Goal: Task Accomplishment & Management: Manage account settings

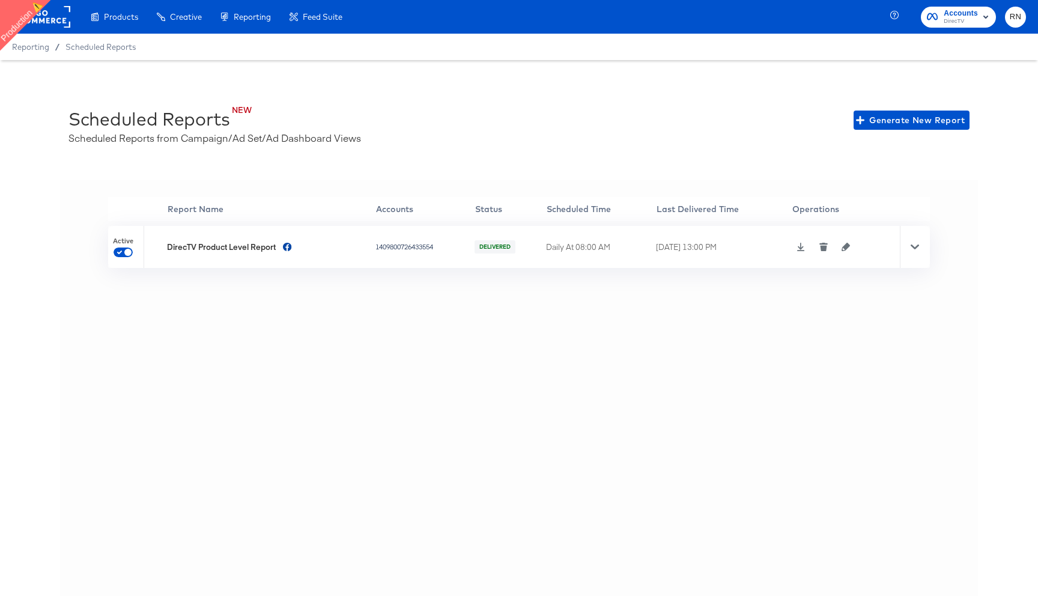
drag, startPoint x: 638, startPoint y: 248, endPoint x: 736, endPoint y: 249, distance: 97.9
click at [736, 249] on tr "Active DirecTV Product Level Report 1409800726433554 DELIVERED Daily At 08:00 A…" at bounding box center [519, 247] width 822 height 42
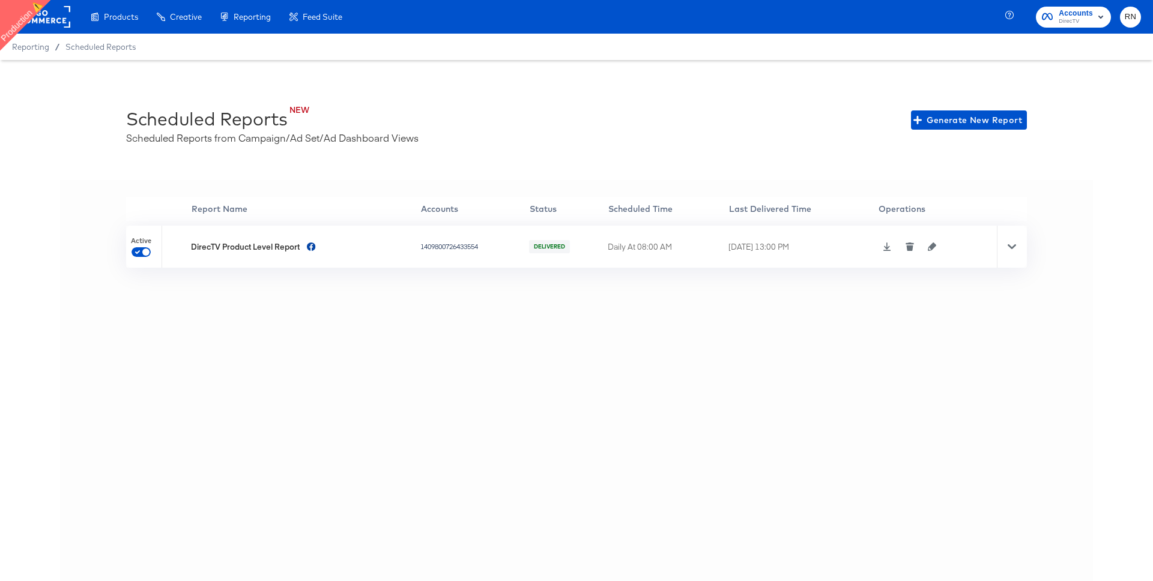
click at [461, 163] on div "NEW Scheduled Reports Scheduled Reports from Campaign/Ad Set/Ad Dashboard Views…" at bounding box center [576, 334] width 1153 height 548
click at [50, 27] on rect at bounding box center [42, 17] width 55 height 22
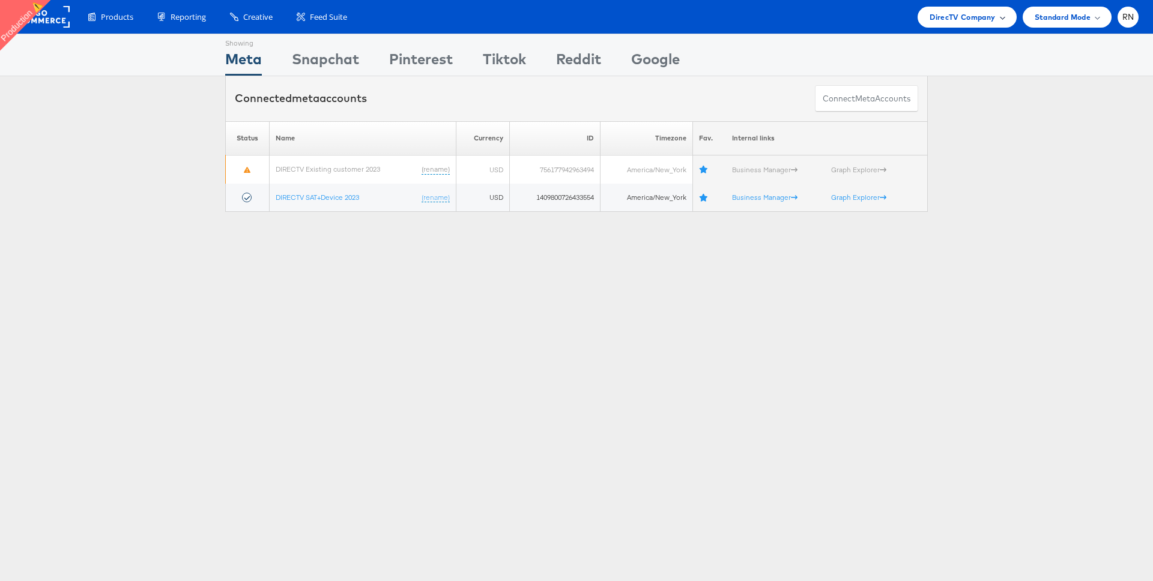
click at [962, 20] on span "DirecTV Company" at bounding box center [962, 17] width 65 height 13
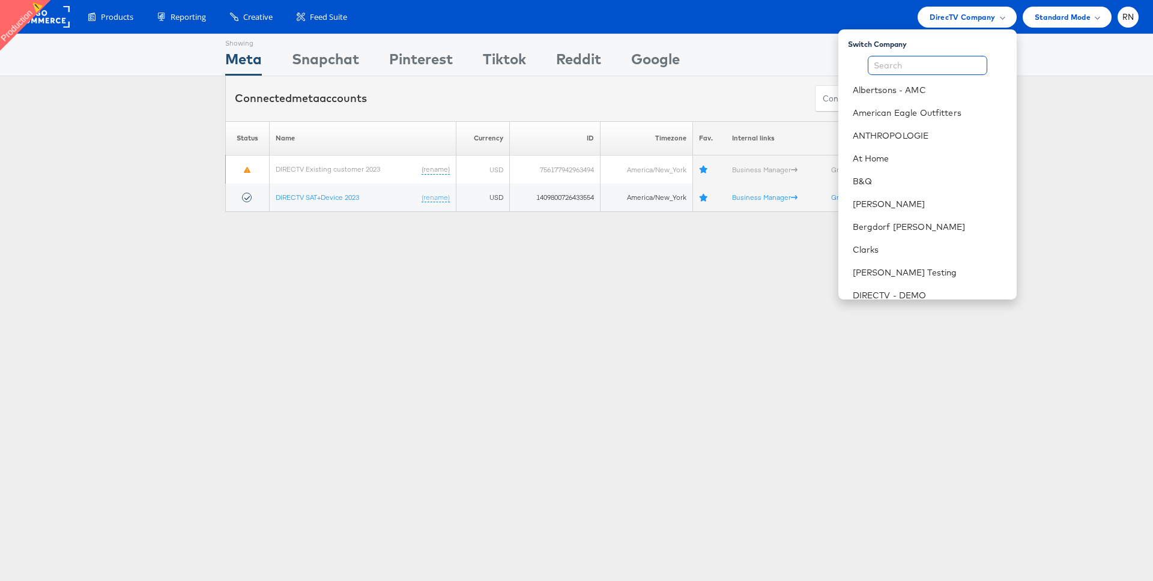
click at [909, 68] on input "text" at bounding box center [928, 65] width 120 height 19
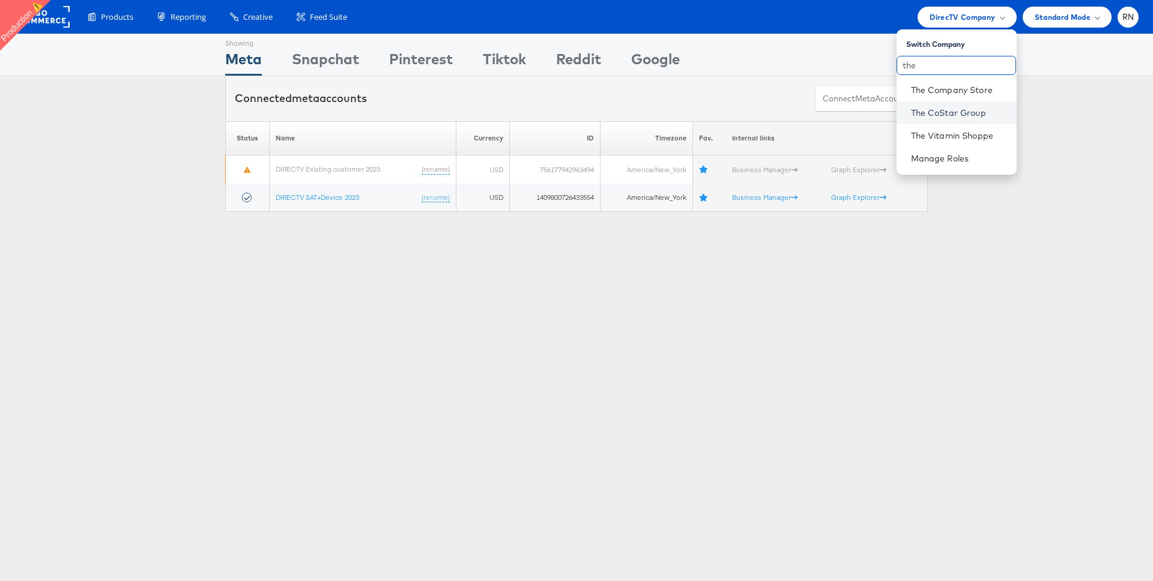
type input "the"
click at [956, 111] on link "The CoStar Group" at bounding box center [959, 113] width 96 height 12
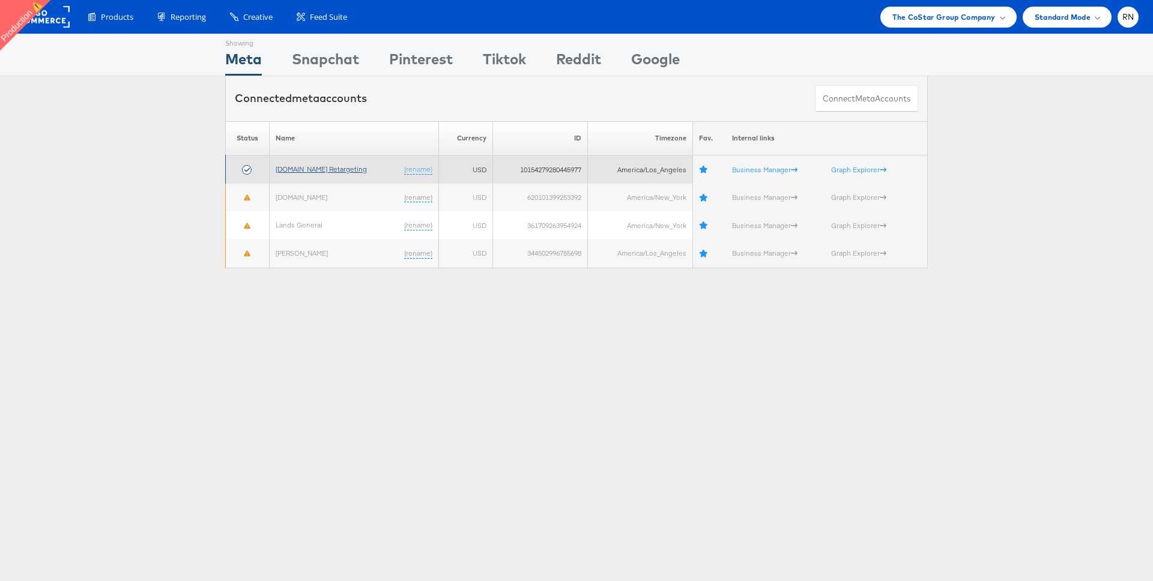
click at [339, 166] on link "[DOMAIN_NAME] Retargeting" at bounding box center [321, 169] width 91 height 9
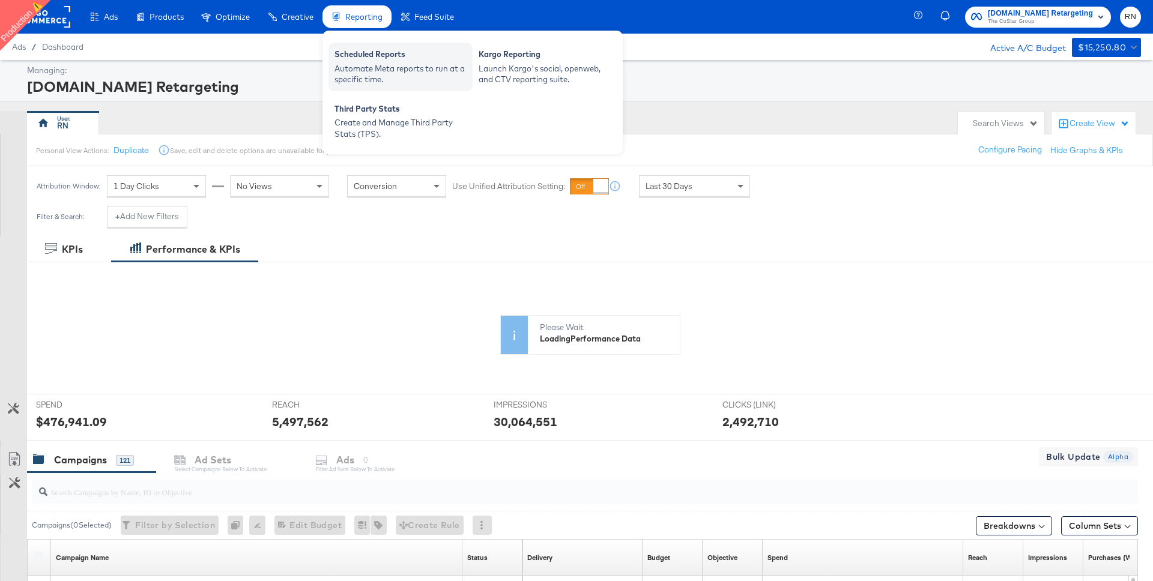
click at [360, 79] on div "Automate Meta reports to run at a specific time." at bounding box center [401, 74] width 132 height 22
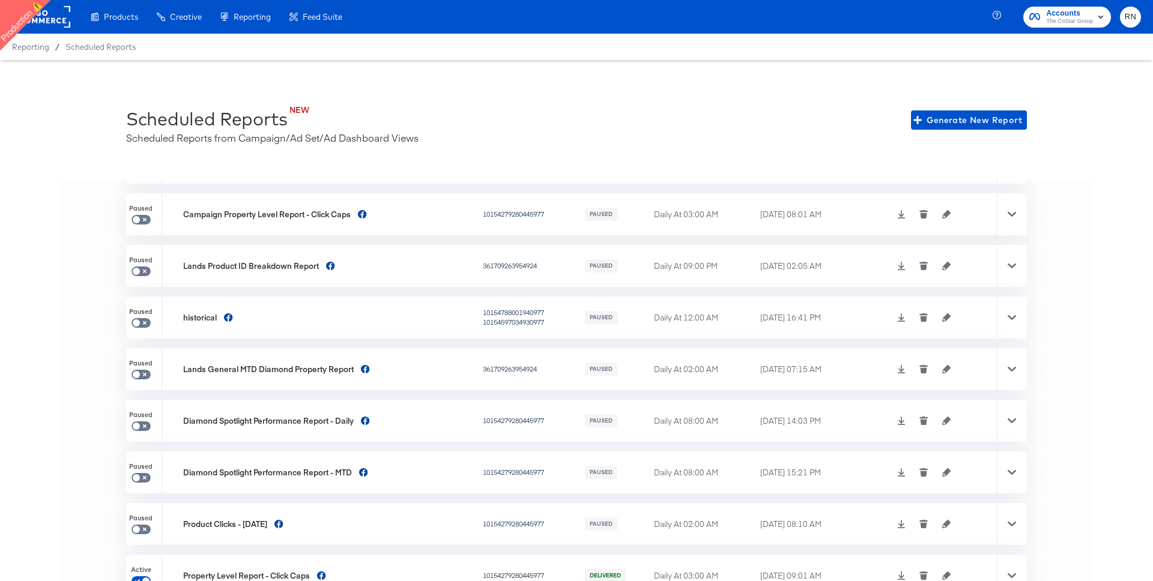
scroll to position [95, 0]
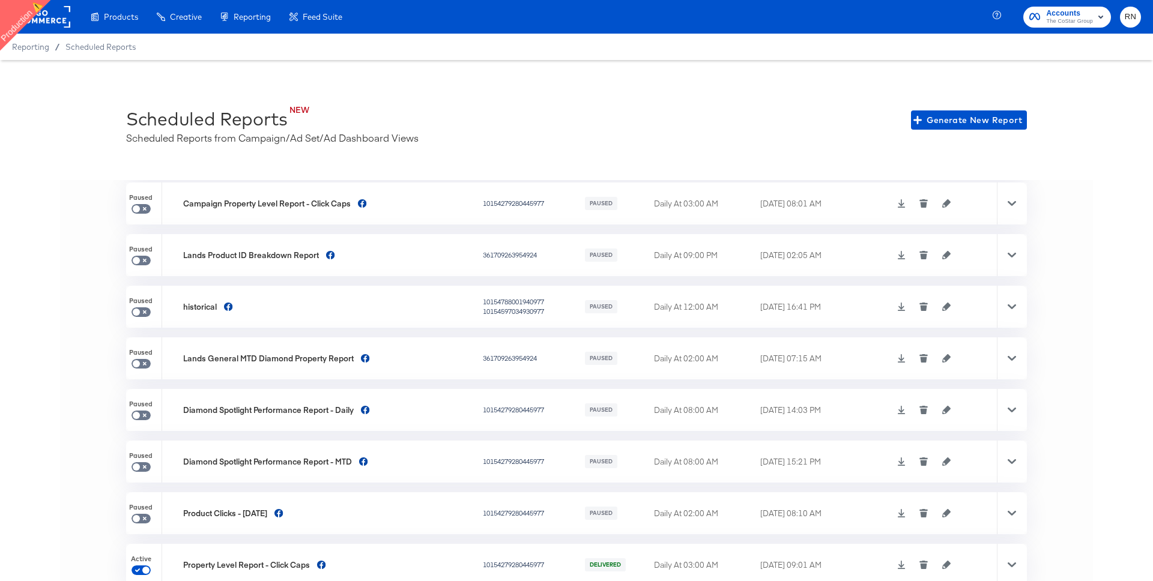
click at [651, 93] on div "NEW Scheduled Reports Scheduled Reports from Campaign/Ad Set/Ad Dashboard Views…" at bounding box center [576, 334] width 1153 height 548
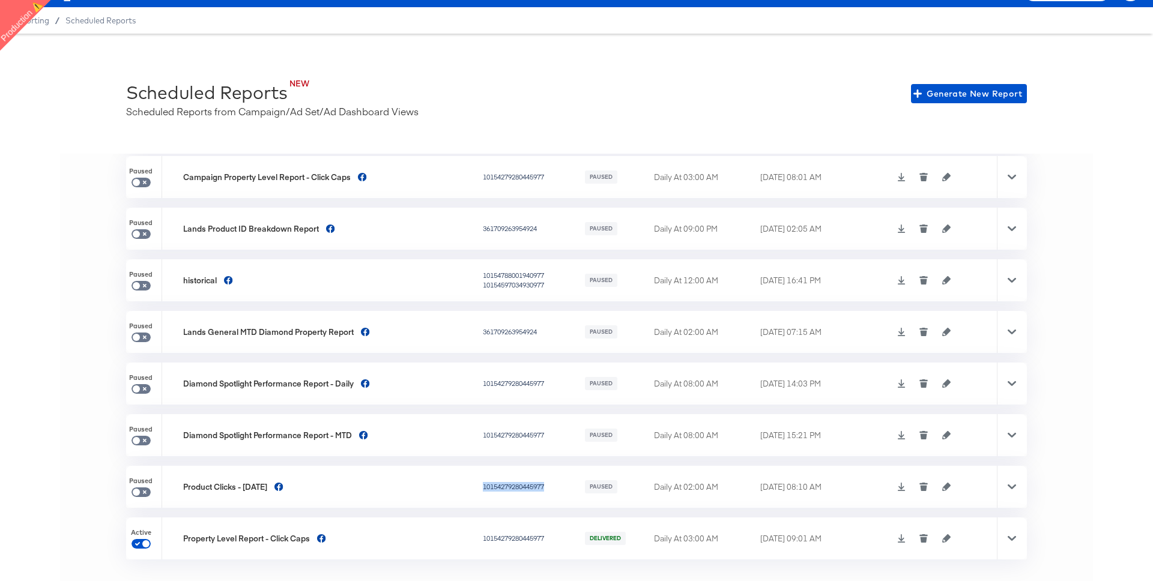
click at [946, 535] on icon "button" at bounding box center [946, 538] width 8 height 8
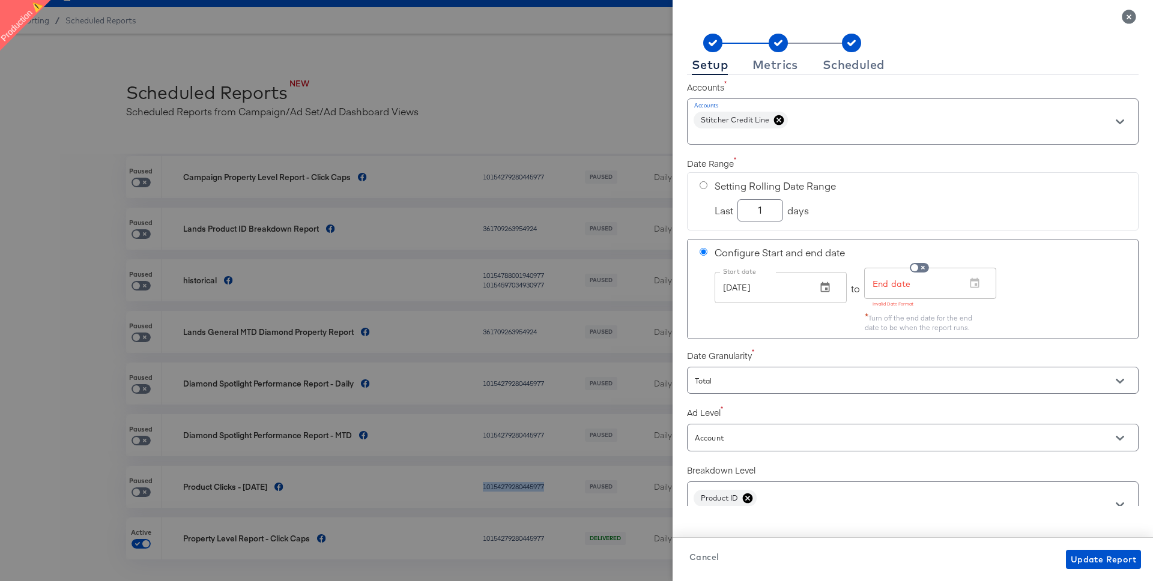
click at [1129, 19] on icon "Close" at bounding box center [1129, 17] width 14 height 14
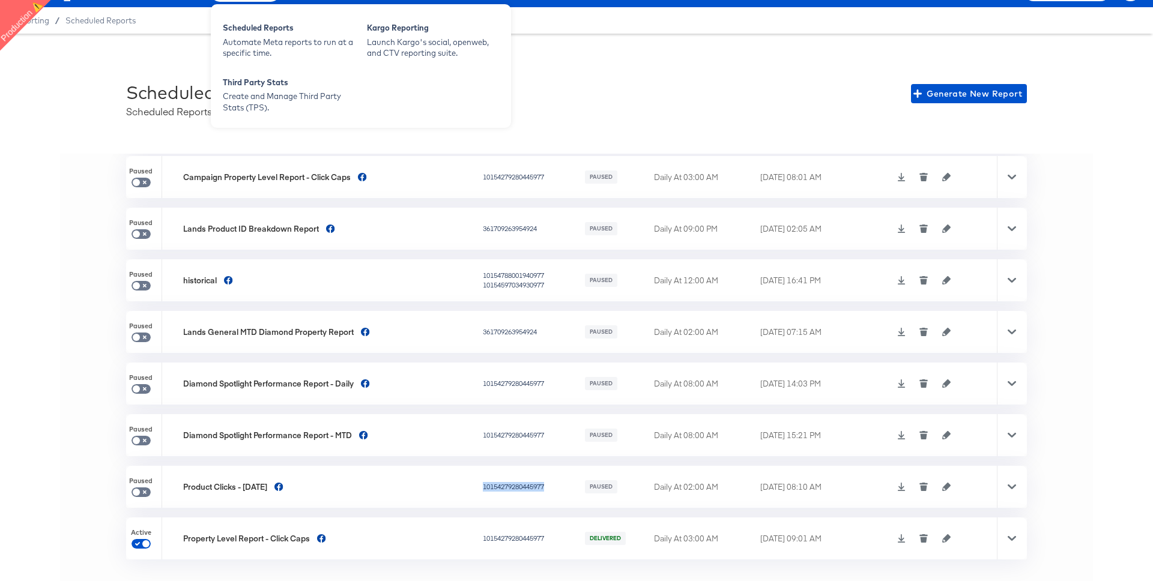
scroll to position [0, 0]
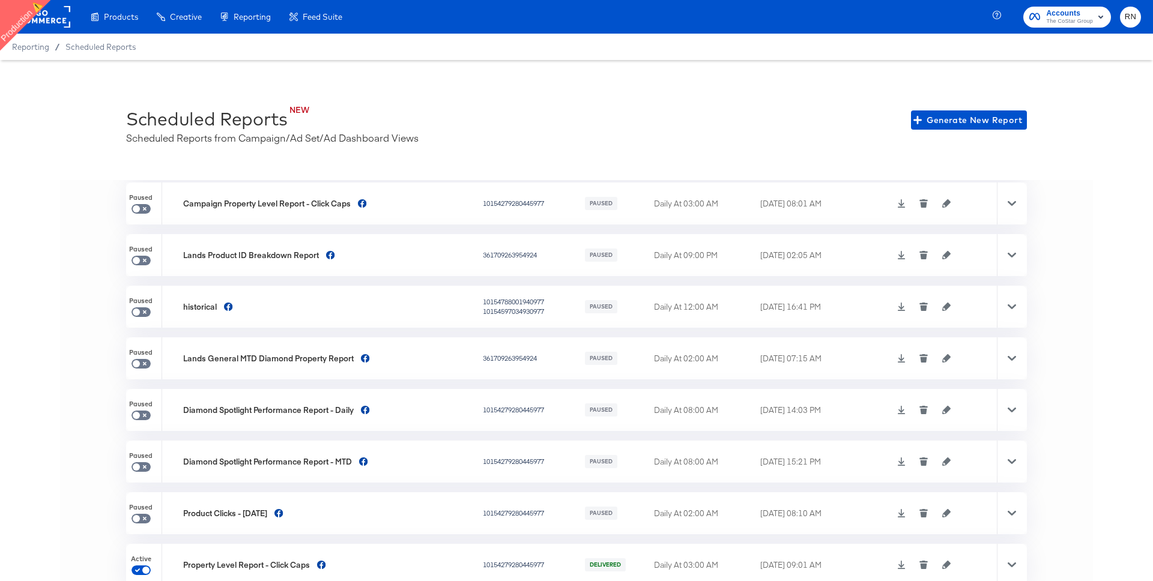
click at [59, 18] on rect at bounding box center [42, 17] width 55 height 22
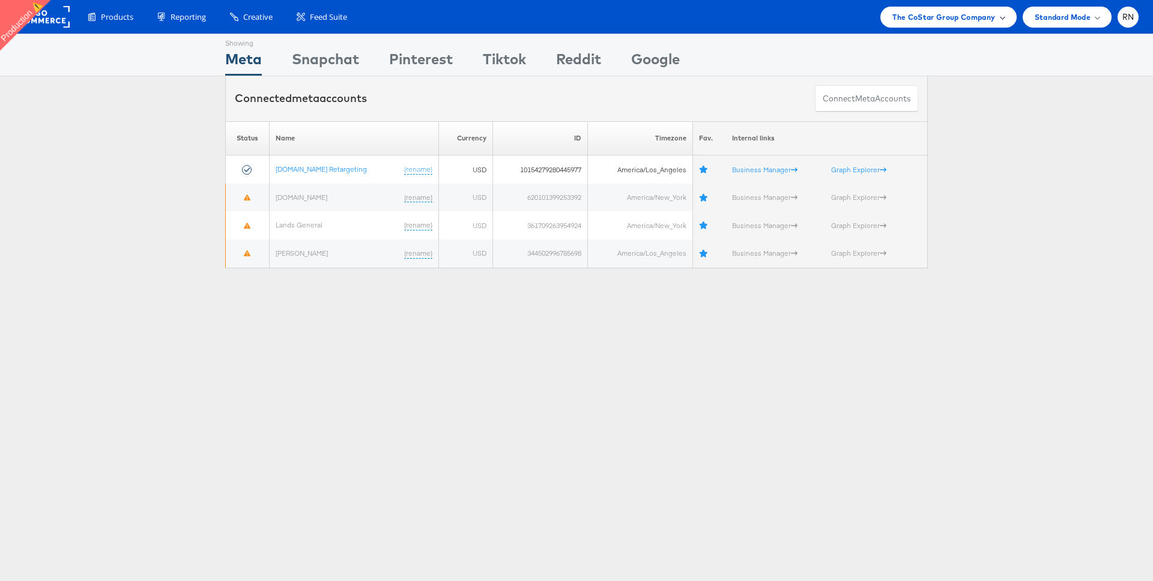
click at [935, 20] on span "The CoStar Group Company" at bounding box center [943, 17] width 103 height 13
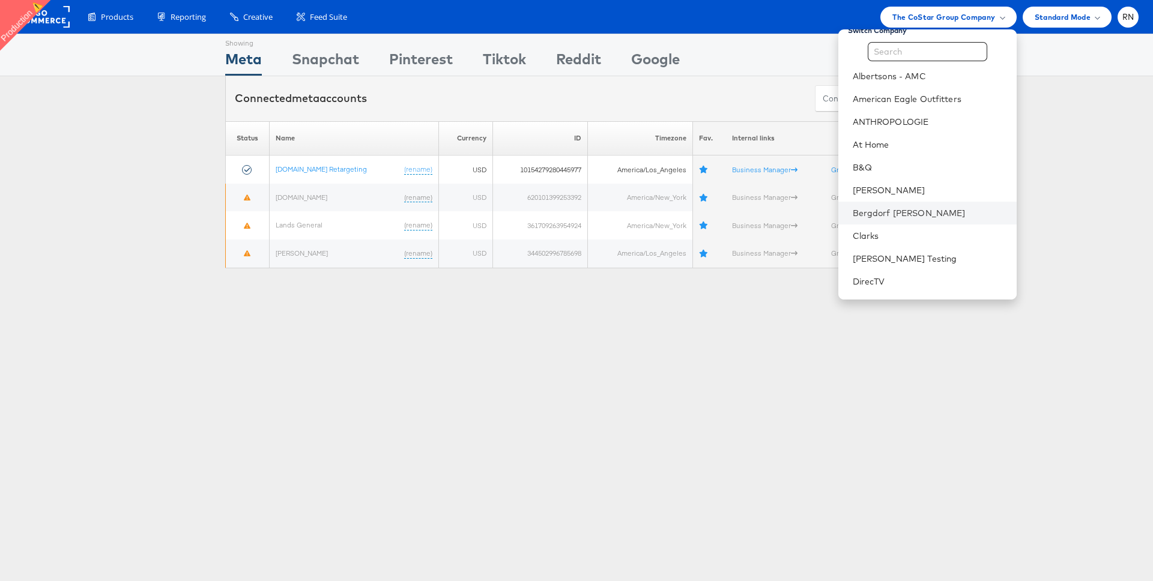
scroll to position [22, 0]
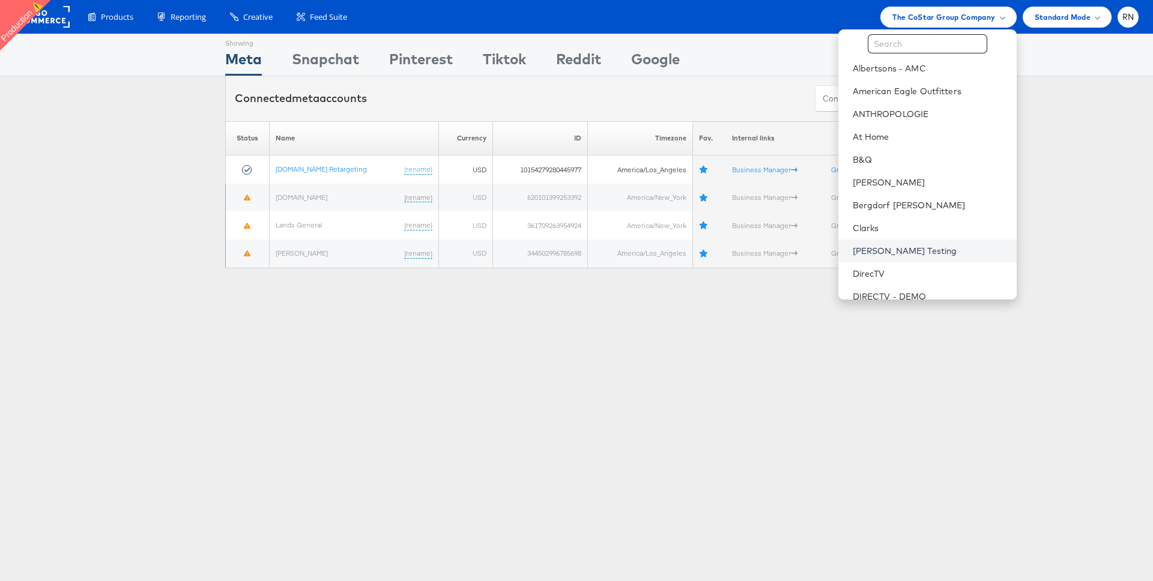
click at [878, 256] on link "[PERSON_NAME] Testing" at bounding box center [930, 251] width 154 height 12
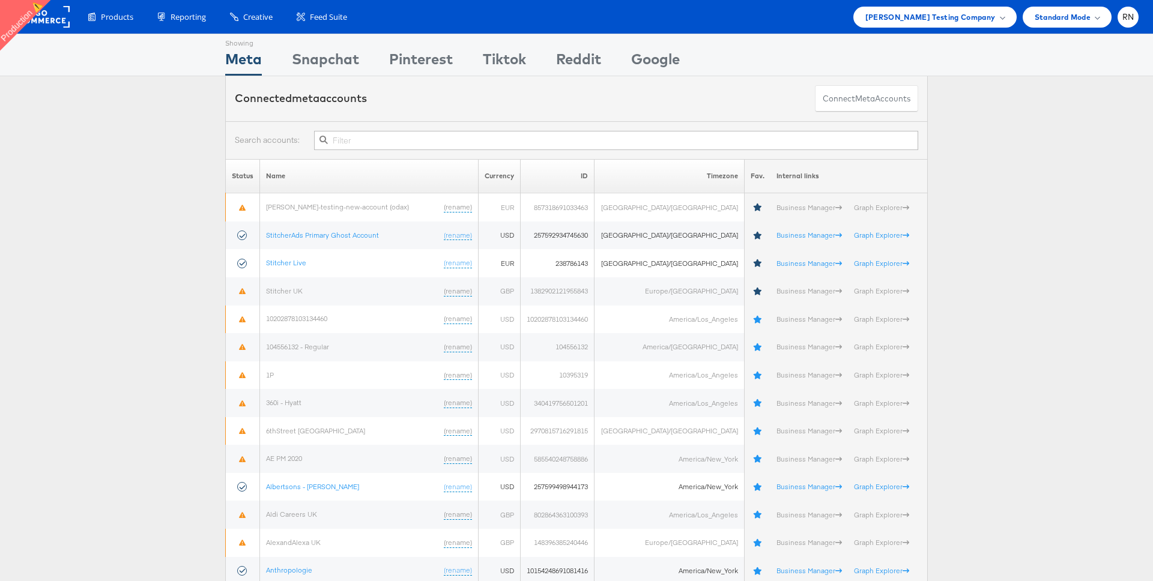
click at [356, 143] on input "text" at bounding box center [616, 140] width 604 height 19
type input "402750980545081"
click at [850, 98] on button "Connect meta Accounts" at bounding box center [866, 98] width 103 height 27
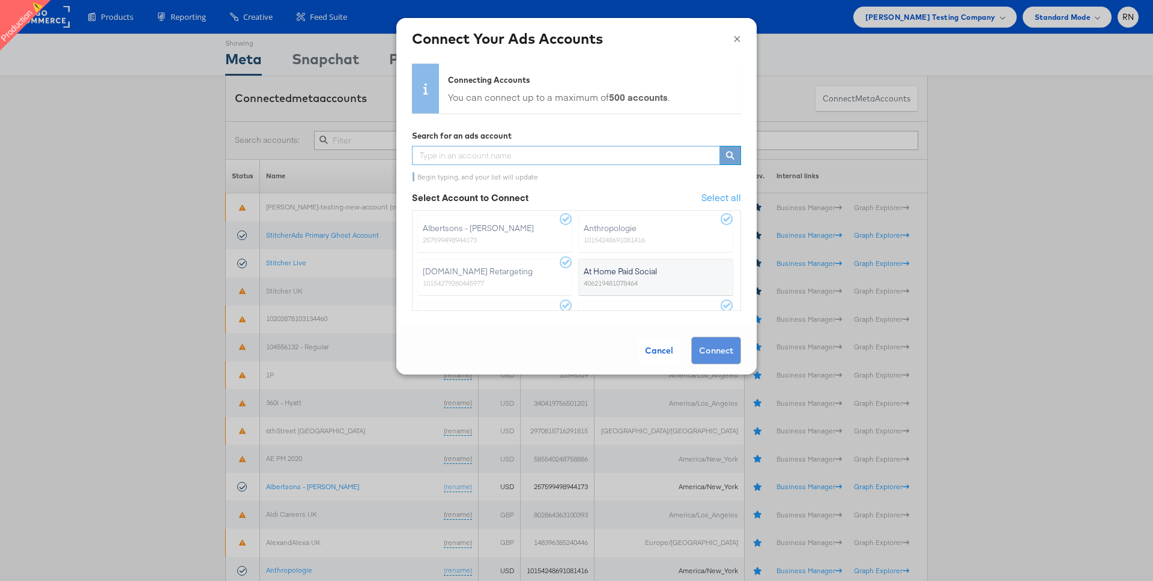
click at [510, 154] on input "text" at bounding box center [566, 155] width 308 height 19
click at [441, 158] on input "text" at bounding box center [566, 155] width 308 height 19
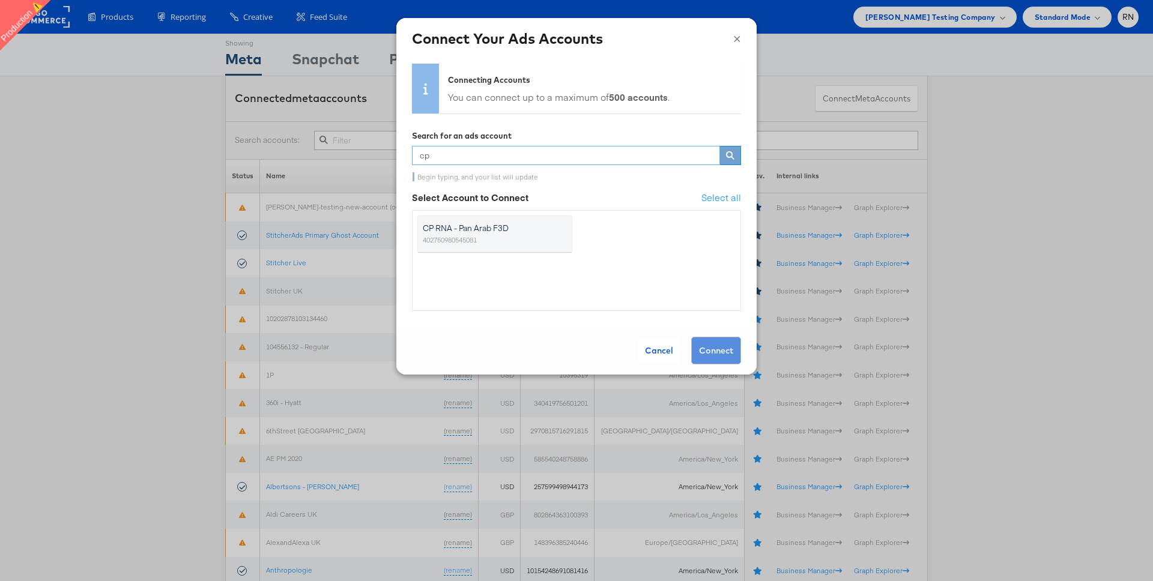
type input "cp"
click at [494, 246] on label "CP RNA - Pan Arab F3D 402750980545081" at bounding box center [494, 234] width 155 height 37
click at [0, 0] on input "CP RNA - Pan Arab F3D 402750980545081" at bounding box center [0, 0] width 0 height 0
click at [728, 346] on button "Connect" at bounding box center [716, 351] width 50 height 28
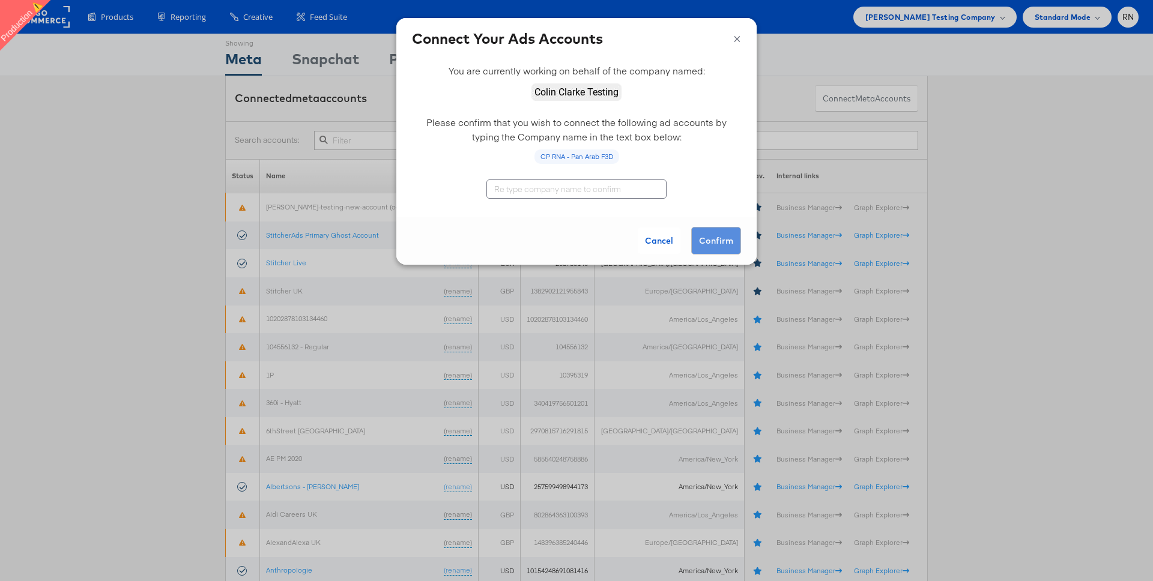
click at [602, 193] on input "text" at bounding box center [576, 189] width 180 height 19
type input "[PERSON_NAME] Testing"
click at [719, 238] on button "Confirm" at bounding box center [716, 241] width 50 height 28
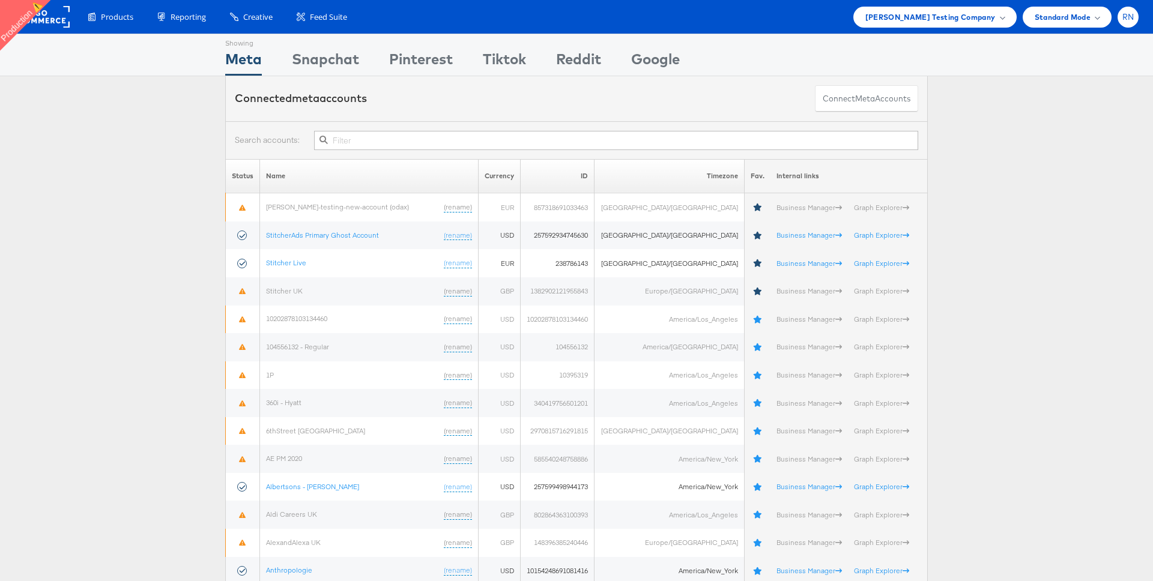
click at [1133, 17] on span "RN" at bounding box center [1128, 17] width 12 height 8
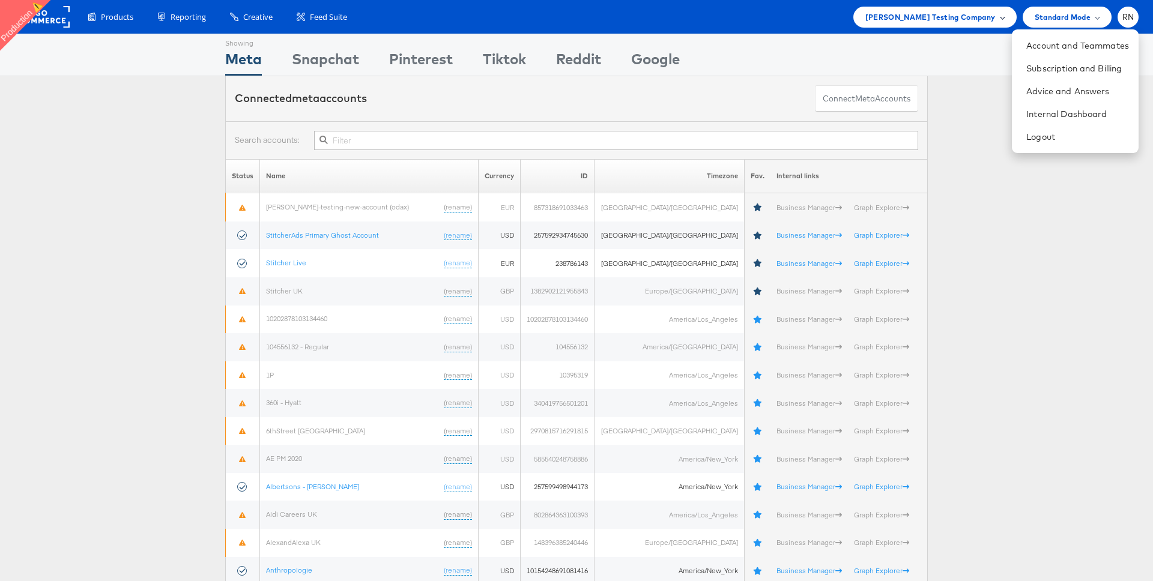
click at [989, 15] on span "Colin Clarke Testing Company" at bounding box center [930, 17] width 130 height 13
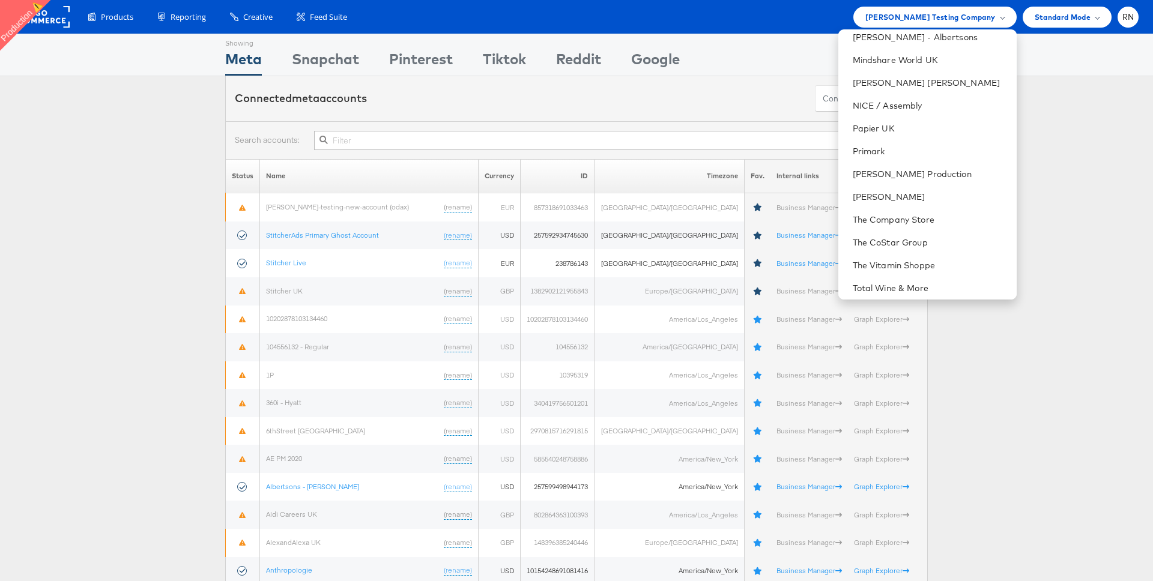
scroll to position [762, 0]
click at [892, 279] on link "Manage Roles" at bounding box center [882, 283] width 58 height 11
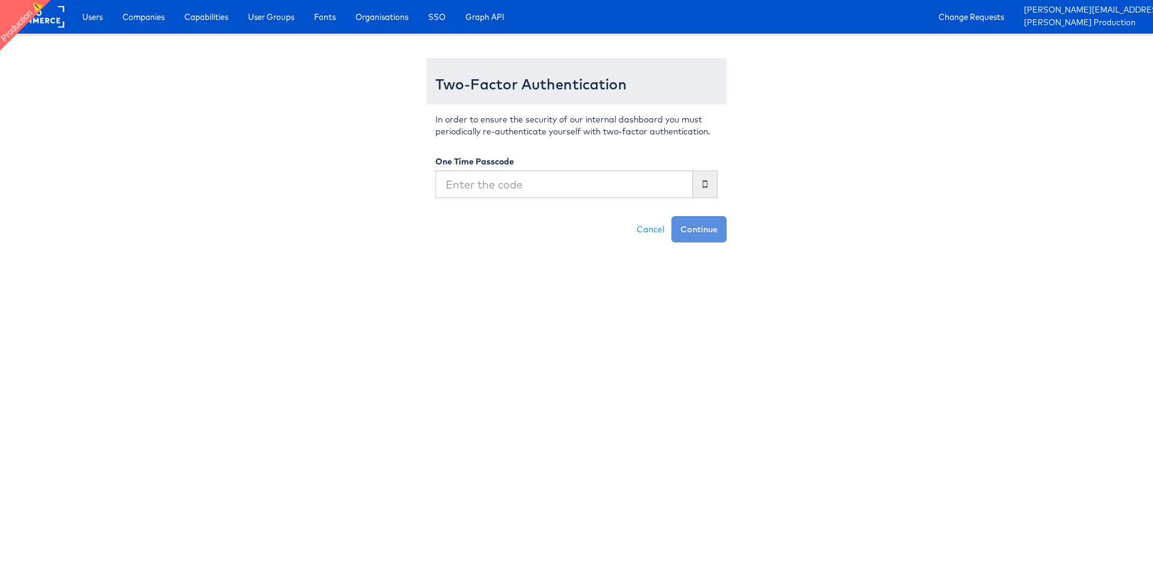
click at [616, 178] on input "text" at bounding box center [564, 185] width 258 height 28
click at [616, 179] on input "text" at bounding box center [564, 185] width 258 height 28
type input "591592"
click at [671, 216] on button "Continue" at bounding box center [698, 229] width 55 height 26
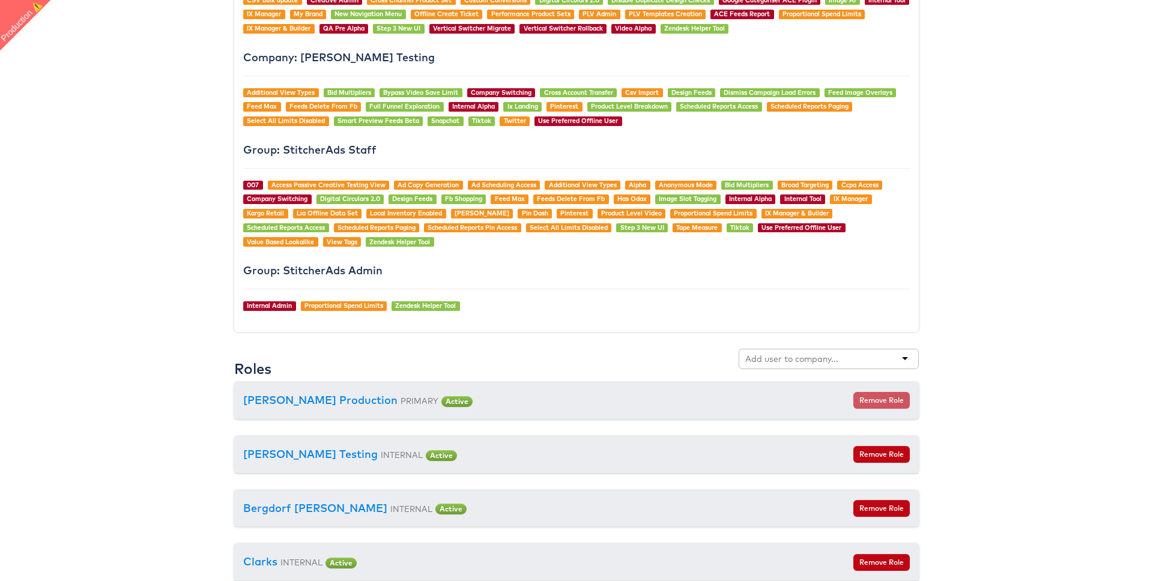
scroll to position [1129, 0]
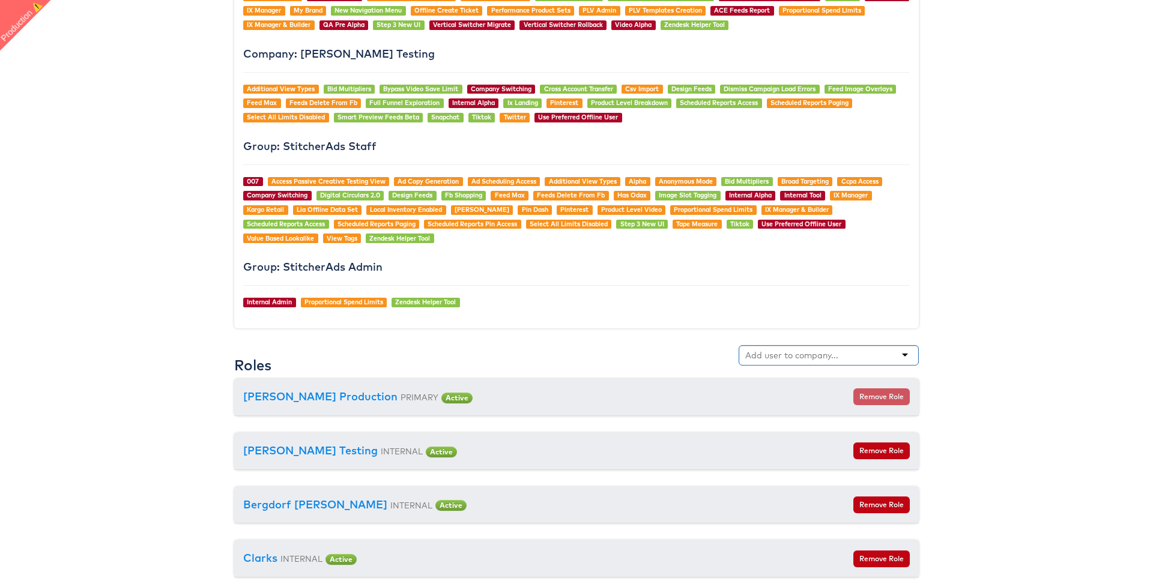
click at [777, 357] on input "text" at bounding box center [792, 356] width 95 height 12
click at [829, 353] on div "cp" at bounding box center [829, 355] width 180 height 20
click at [909, 356] on div "cp" at bounding box center [829, 355] width 180 height 20
click at [901, 355] on div "cp" at bounding box center [829, 355] width 180 height 20
click at [885, 354] on div "cp" at bounding box center [829, 355] width 180 height 20
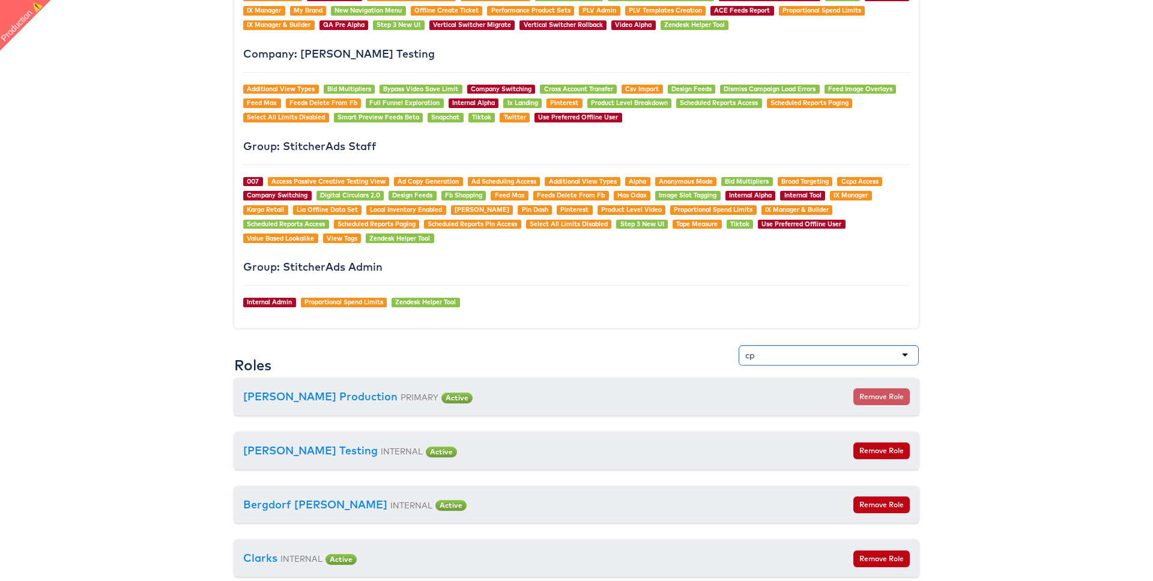
type input "c"
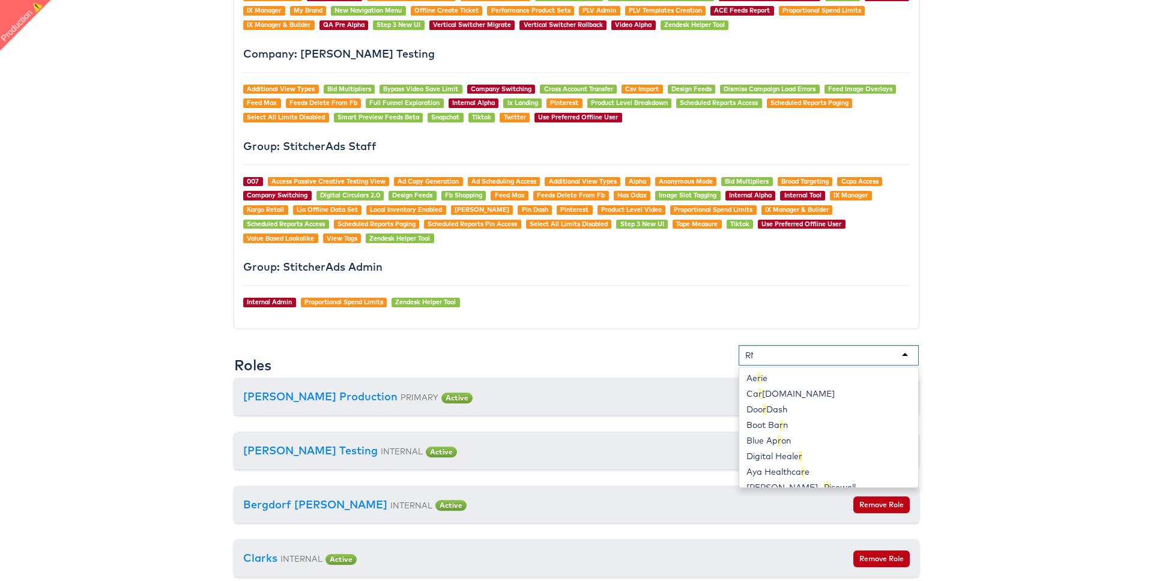
scroll to position [0, 0]
type input "R"
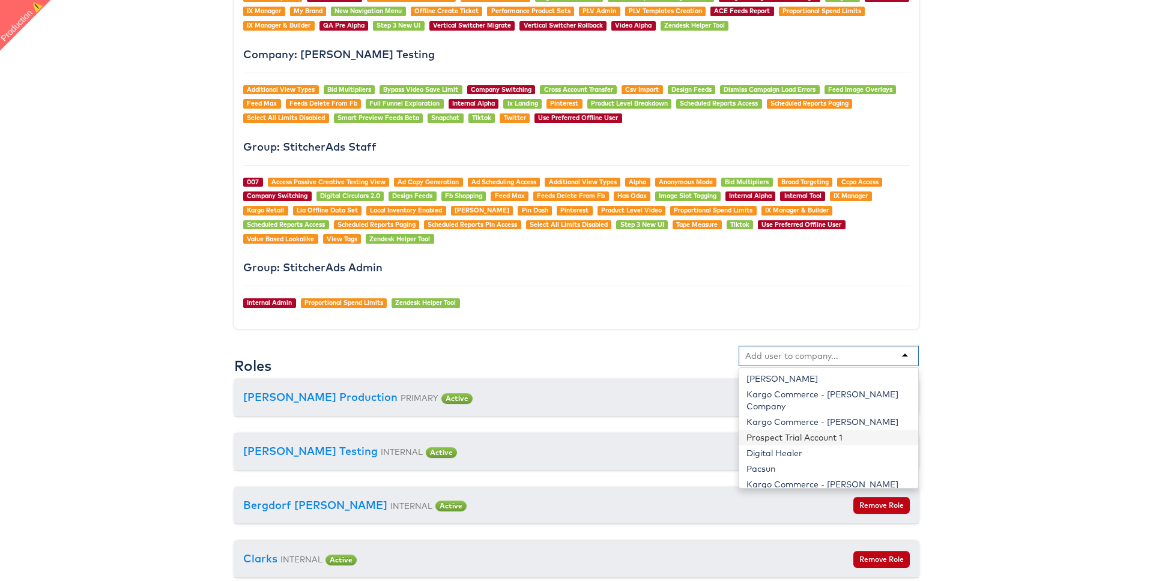
scroll to position [1128, 0]
click at [677, 362] on div "Roles Andy Redfearn Kargo Commerce - Bernard Thompson Company Kargo Commerce - …" at bounding box center [576, 364] width 685 height 34
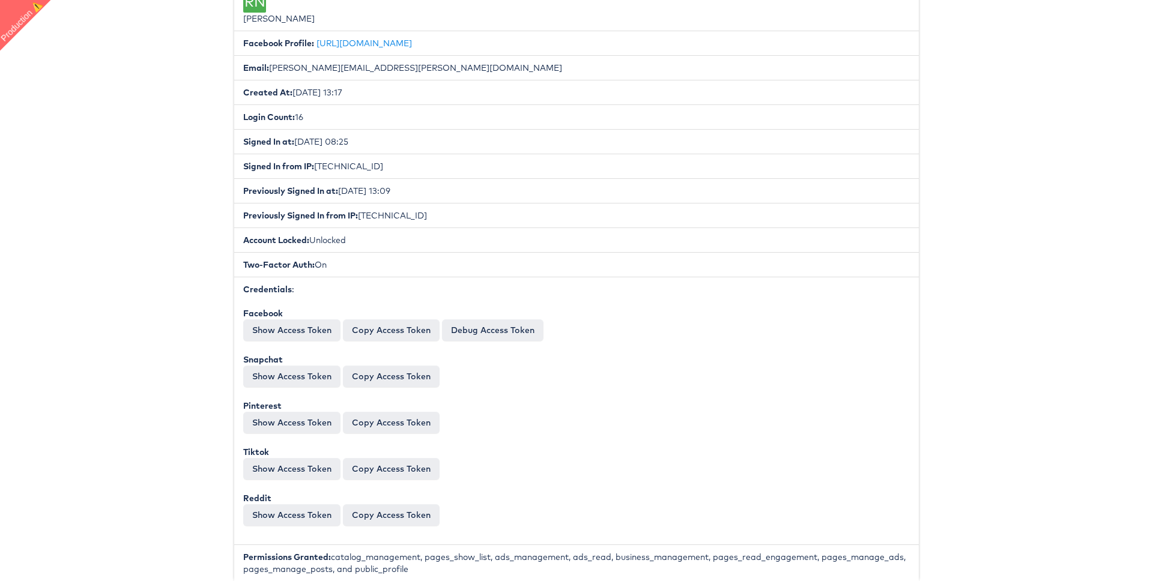
scroll to position [0, 0]
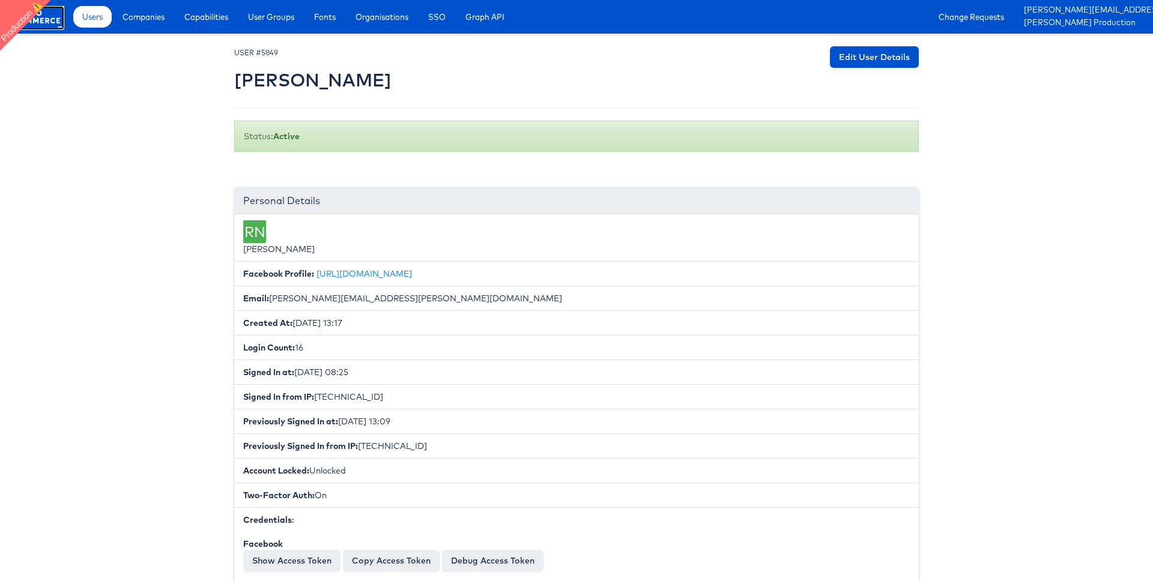
click at [53, 12] on rect at bounding box center [36, 17] width 55 height 22
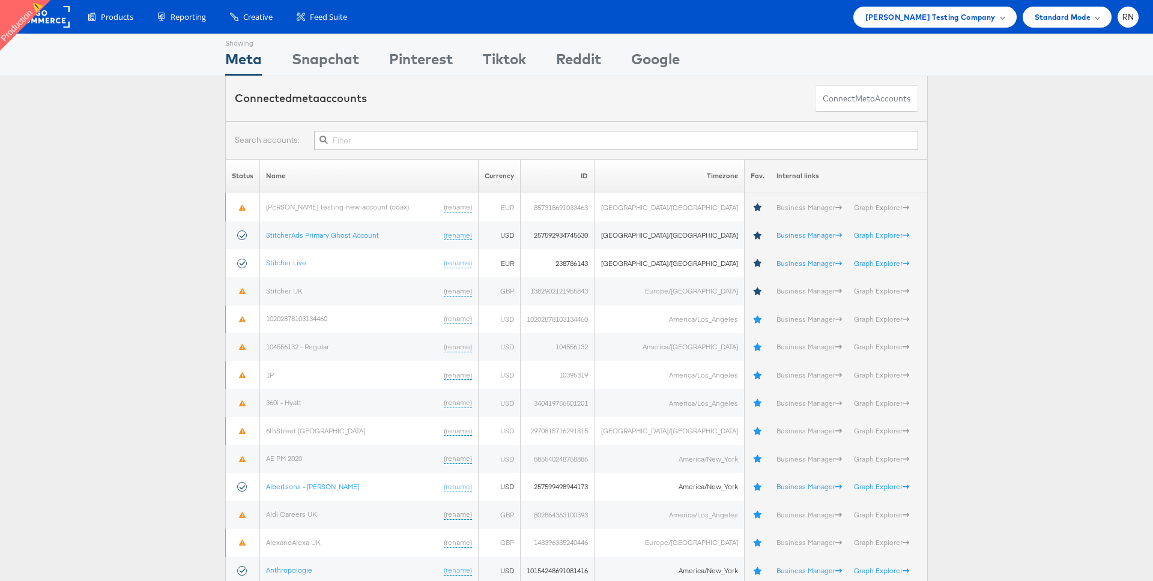
click at [389, 141] on input "text" at bounding box center [616, 140] width 604 height 19
type input "Did yiu"
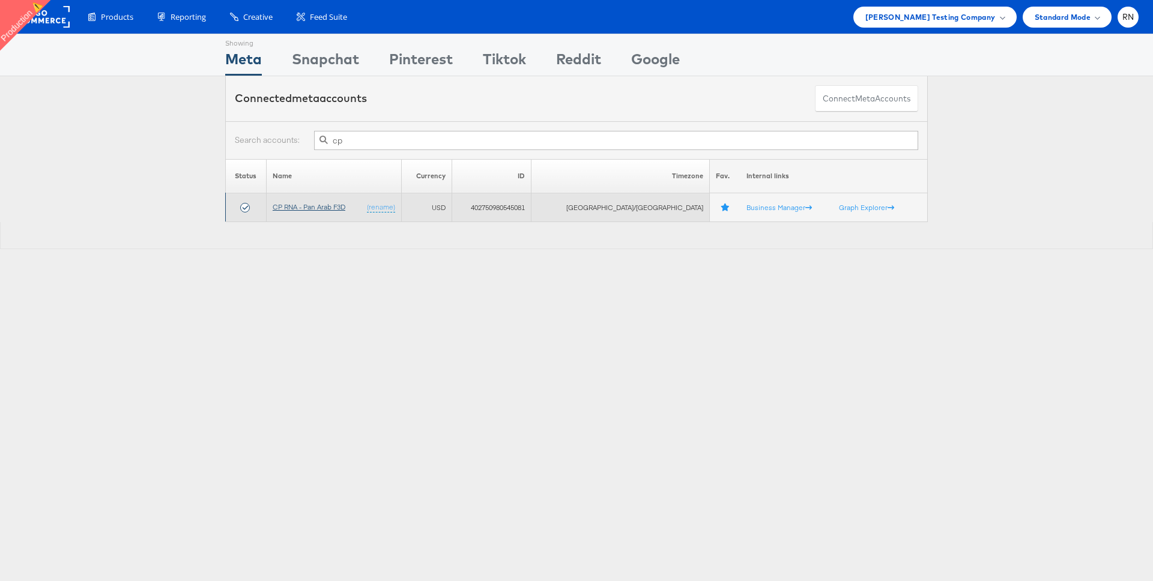
type input "cp"
click at [310, 208] on link "CP RNA - Pan Arab F3D" at bounding box center [309, 206] width 73 height 9
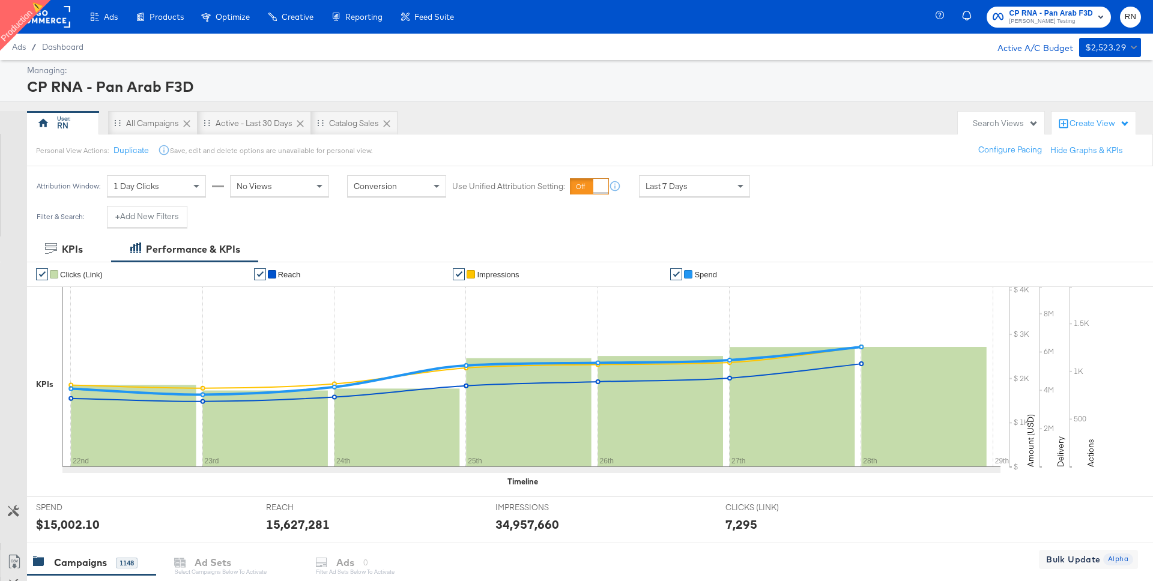
click at [50, 22] on rect at bounding box center [42, 17] width 55 height 22
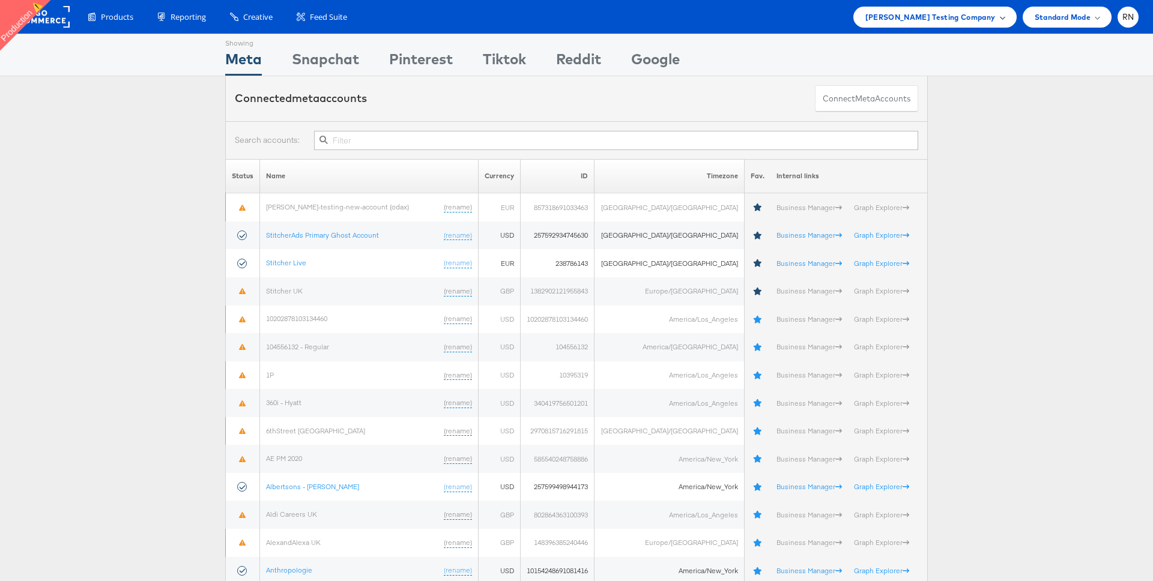
click at [923, 14] on span "[PERSON_NAME] Testing Company" at bounding box center [930, 17] width 130 height 13
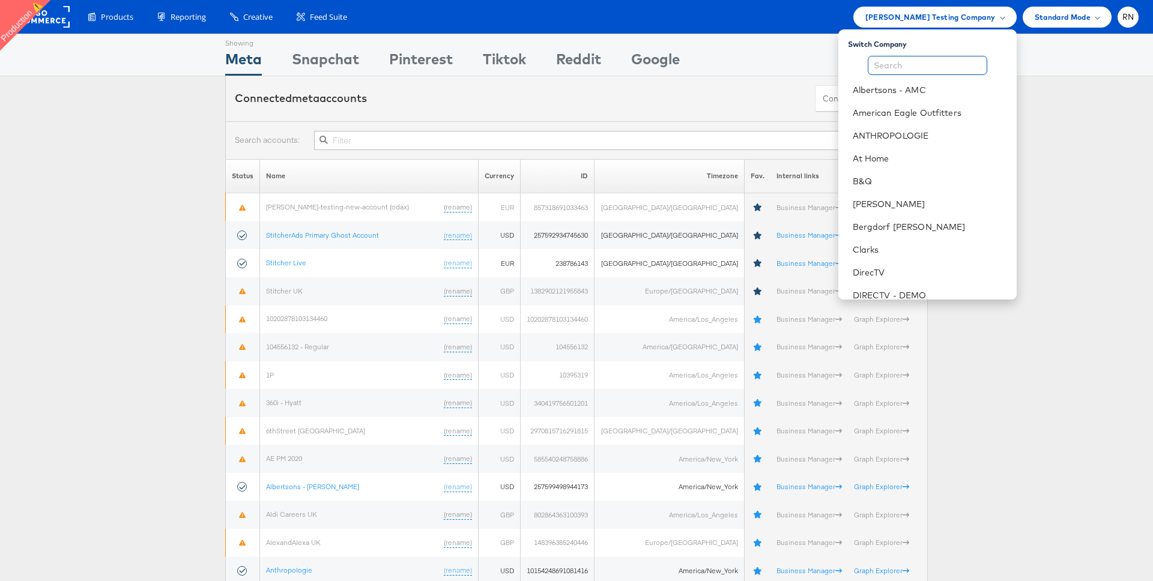
click at [904, 61] on input "text" at bounding box center [928, 65] width 120 height 19
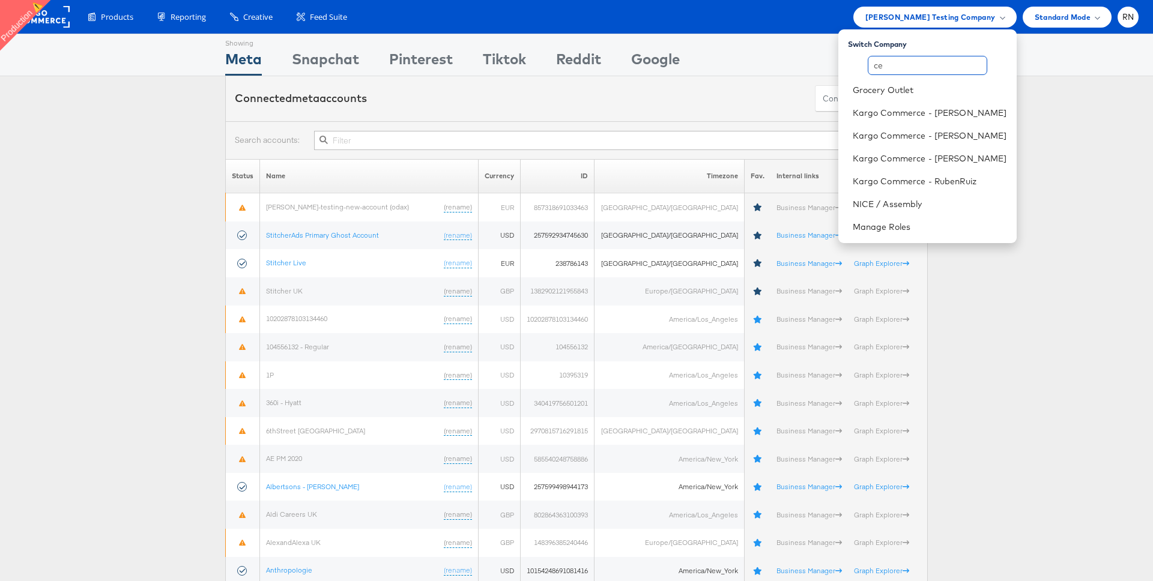
type input "c"
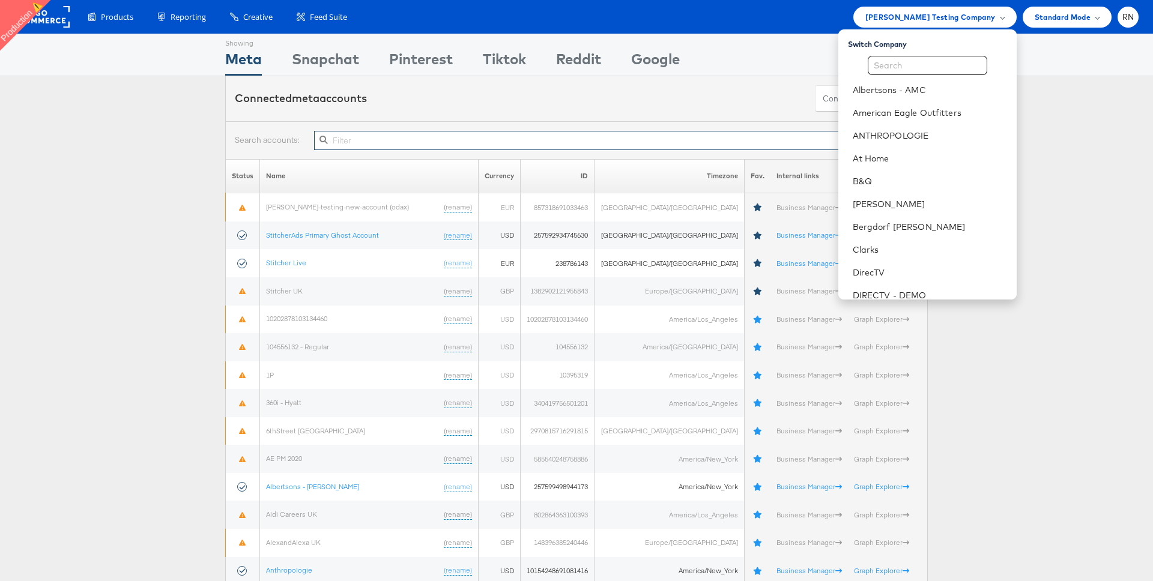
click at [371, 143] on input "text" at bounding box center [616, 140] width 604 height 19
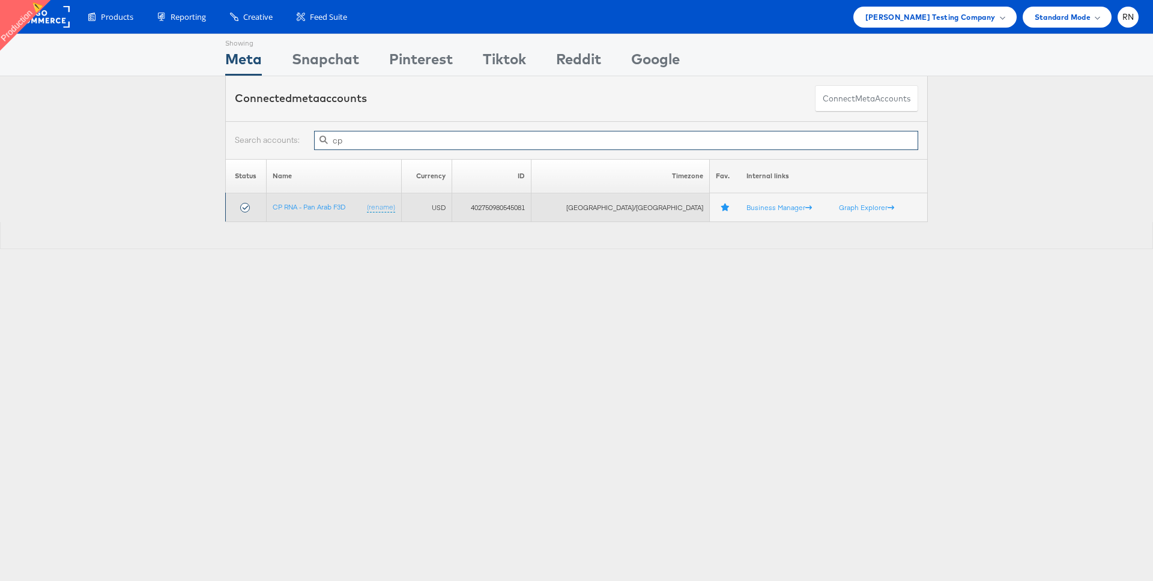
type input "cp"
drag, startPoint x: 364, startPoint y: 208, endPoint x: 279, endPoint y: 207, distance: 85.3
click at [279, 207] on td "CP RNA - Pan Arab F3D (rename)" at bounding box center [333, 207] width 135 height 29
copy link "CP RNA - Pan Arab F3D"
drag, startPoint x: 592, startPoint y: 208, endPoint x: 508, endPoint y: 208, distance: 83.5
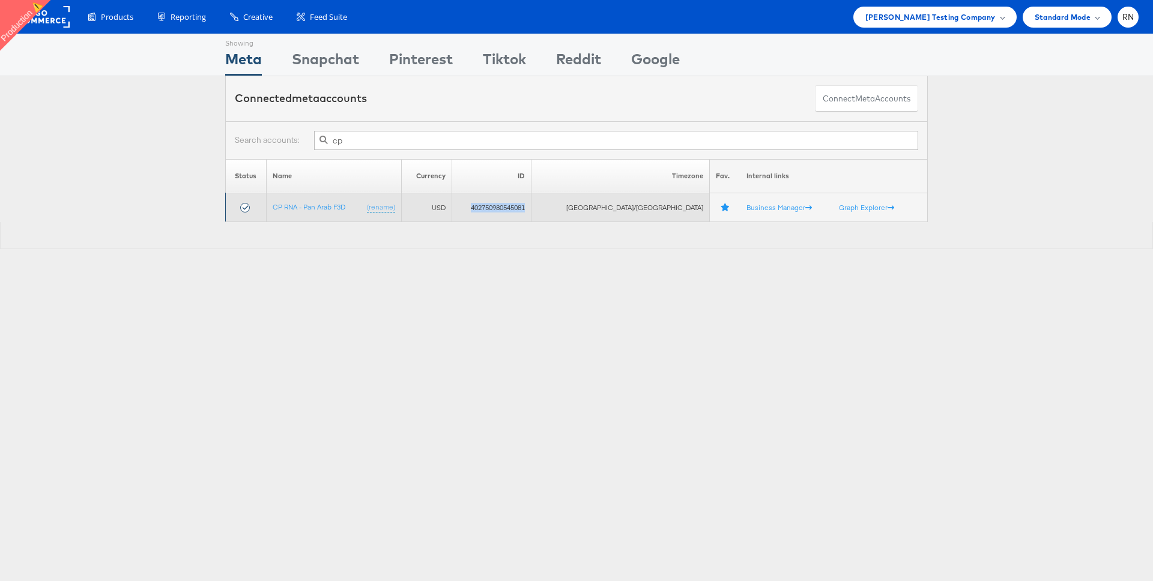
click at [508, 208] on td "402750980545081" at bounding box center [491, 207] width 79 height 29
copy td "402750980545081"
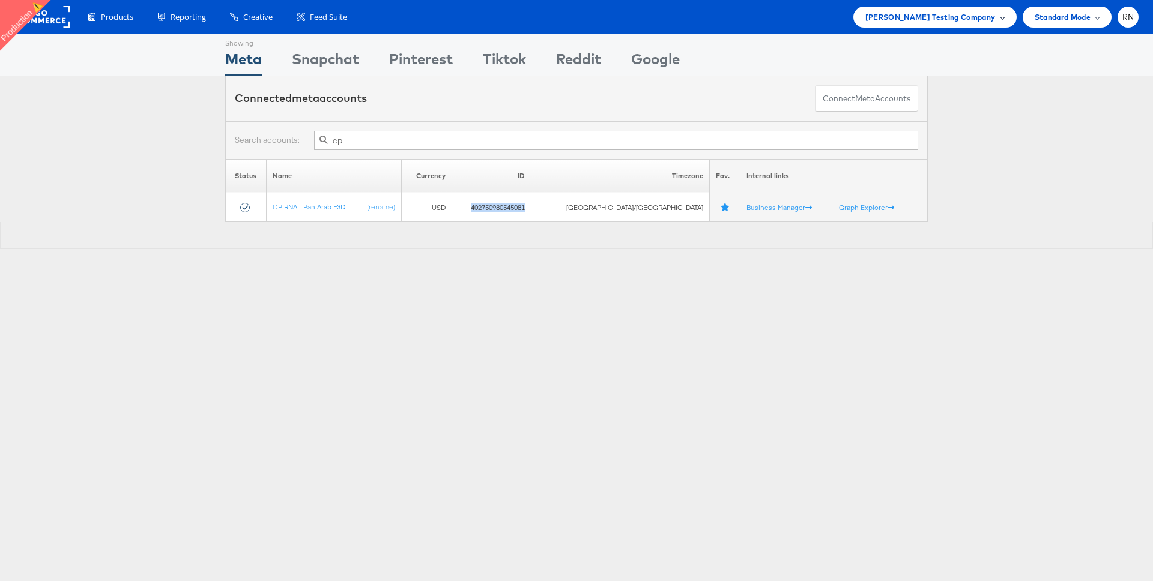
click at [962, 15] on span "Colin Clarke Testing Company" at bounding box center [930, 17] width 130 height 13
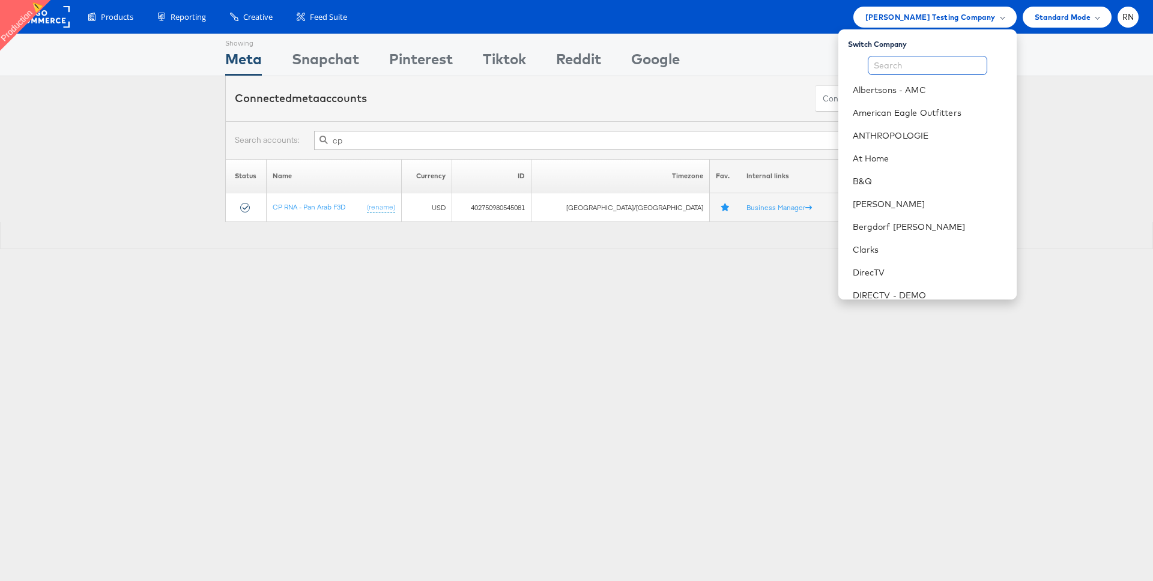
click at [895, 61] on input "text" at bounding box center [928, 65] width 120 height 19
click at [898, 70] on input "text" at bounding box center [928, 65] width 120 height 19
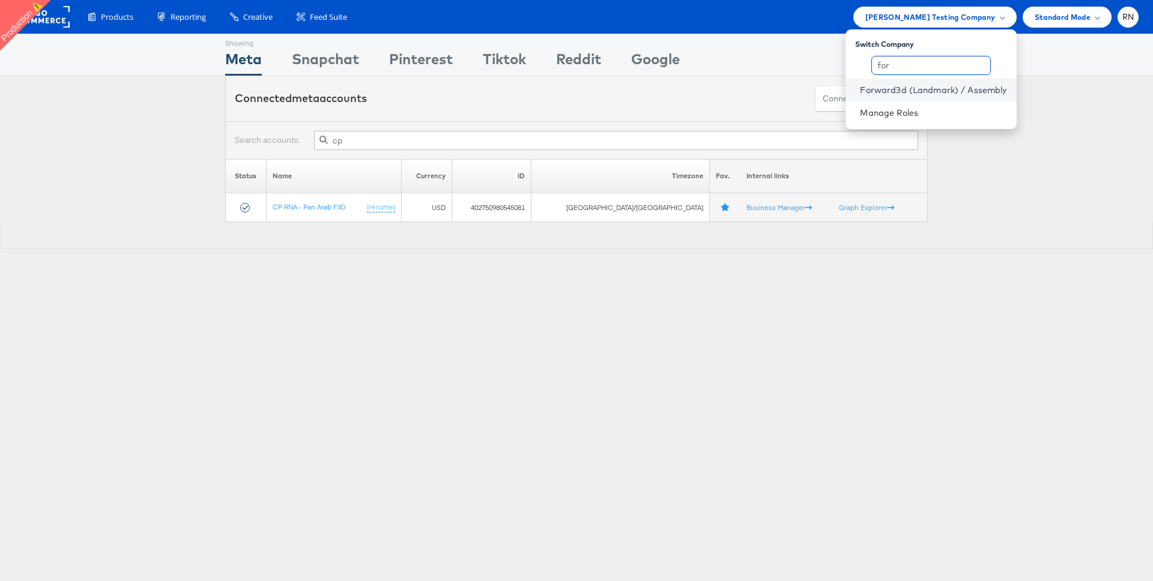
type input "for"
click at [894, 93] on link "Forward3d (Landmark) / Assembly" at bounding box center [933, 90] width 147 height 12
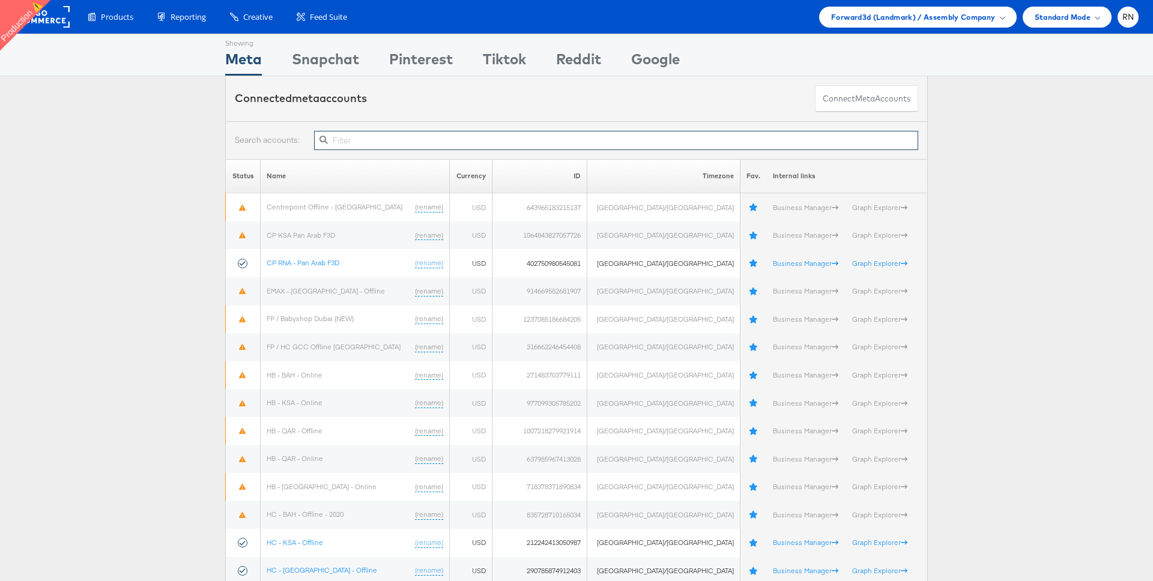
click at [760, 141] on input "text" at bounding box center [616, 140] width 604 height 19
paste input "402750980545081"
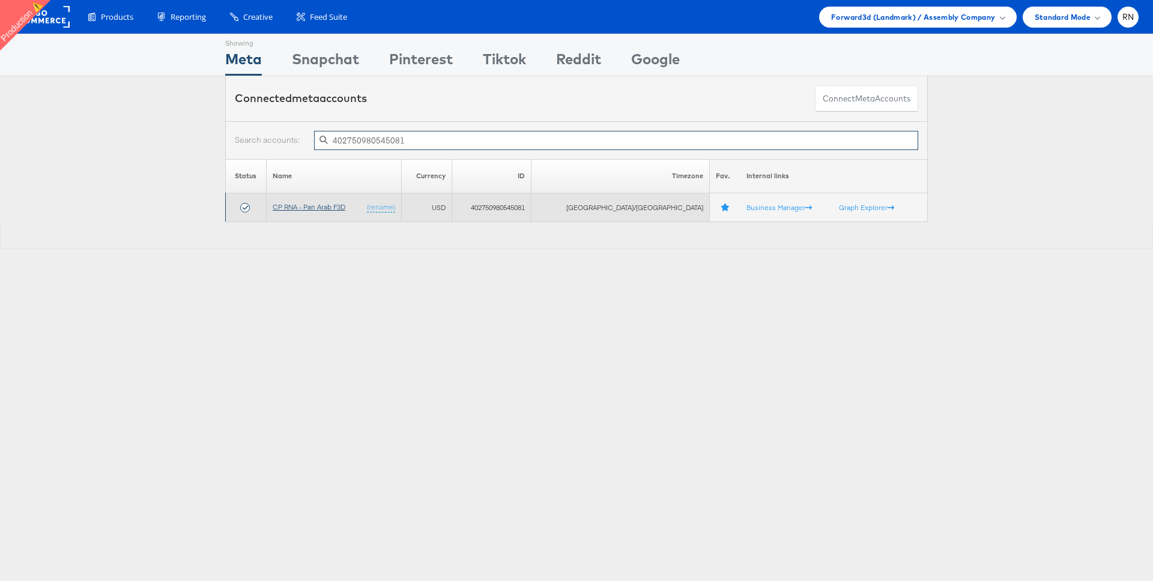
type input "402750980545081"
click at [335, 207] on link "CP RNA - Pan Arab F3D" at bounding box center [309, 206] width 73 height 9
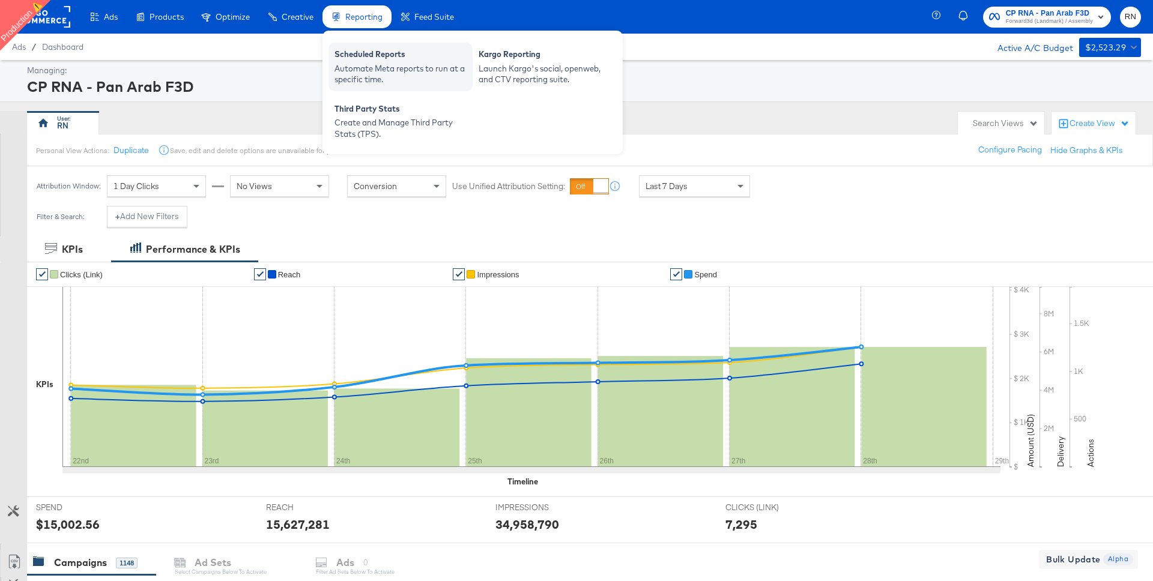
click at [375, 74] on div "Automate Meta reports to run at a specific time." at bounding box center [401, 74] width 132 height 22
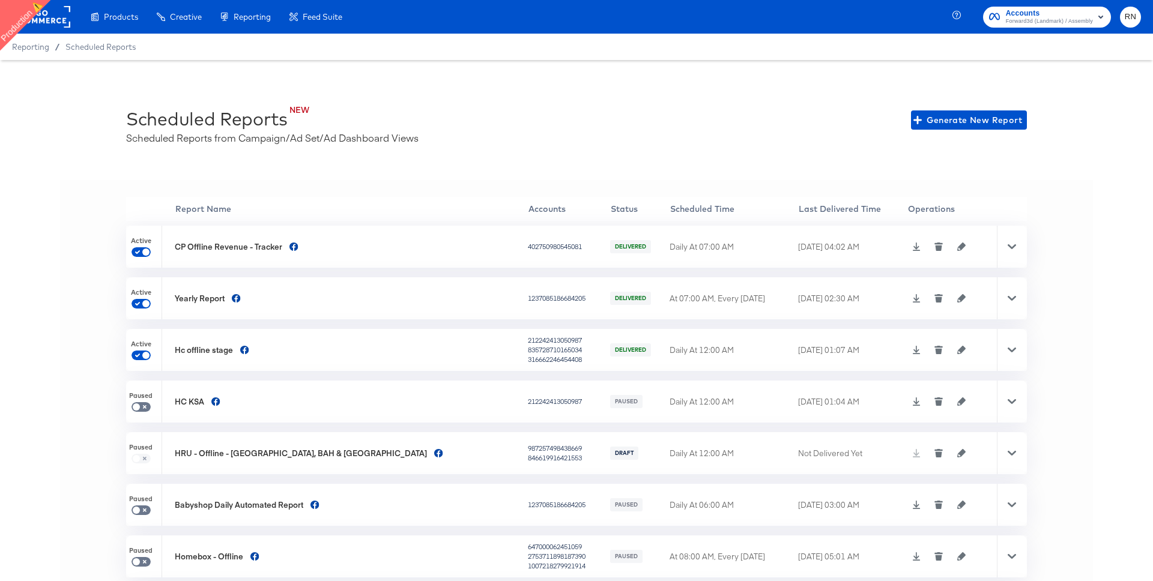
click at [647, 129] on div "NEW Scheduled Reports Scheduled Reports from Campaign/Ad Set/Ad Dashboard Views…" at bounding box center [576, 119] width 901 height 49
drag, startPoint x: 740, startPoint y: 247, endPoint x: 855, endPoint y: 247, distance: 114.7
click at [855, 247] on tr "Active CP Offline Revenue - Tracker 402750980545081 DELIVERED Daily At 07:00 AM…" at bounding box center [576, 247] width 901 height 42
click at [820, 138] on div "NEW Scheduled Reports Scheduled Reports from Campaign/Ad Set/Ad Dashboard Views…" at bounding box center [576, 119] width 901 height 49
click at [1013, 248] on icon at bounding box center [1012, 246] width 8 height 5
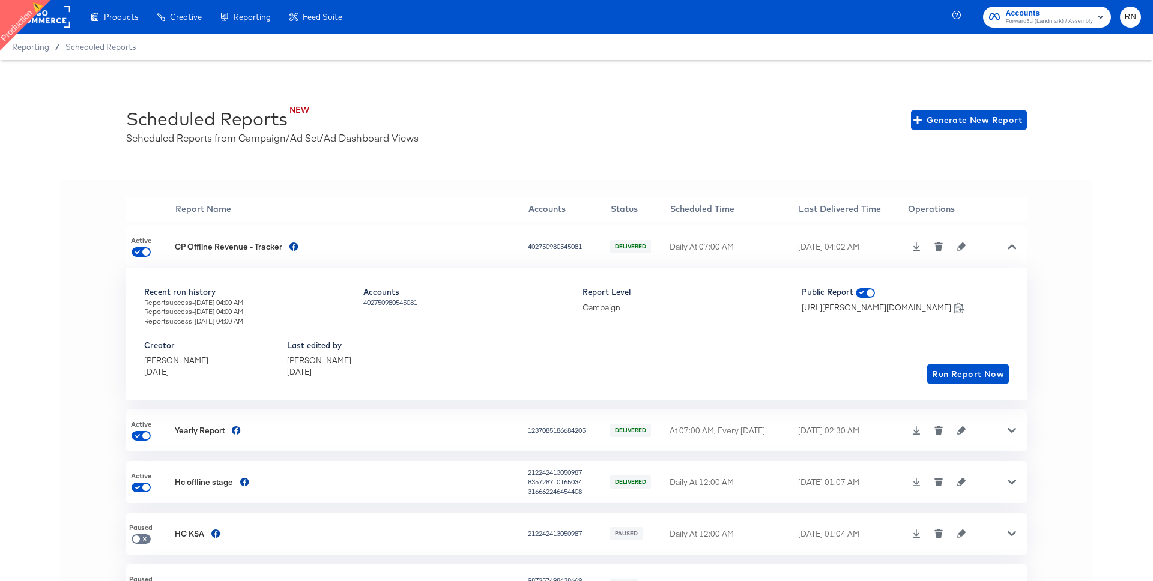
click at [913, 248] on icon at bounding box center [917, 247] width 8 height 8
click at [957, 247] on icon "button" at bounding box center [961, 247] width 8 height 8
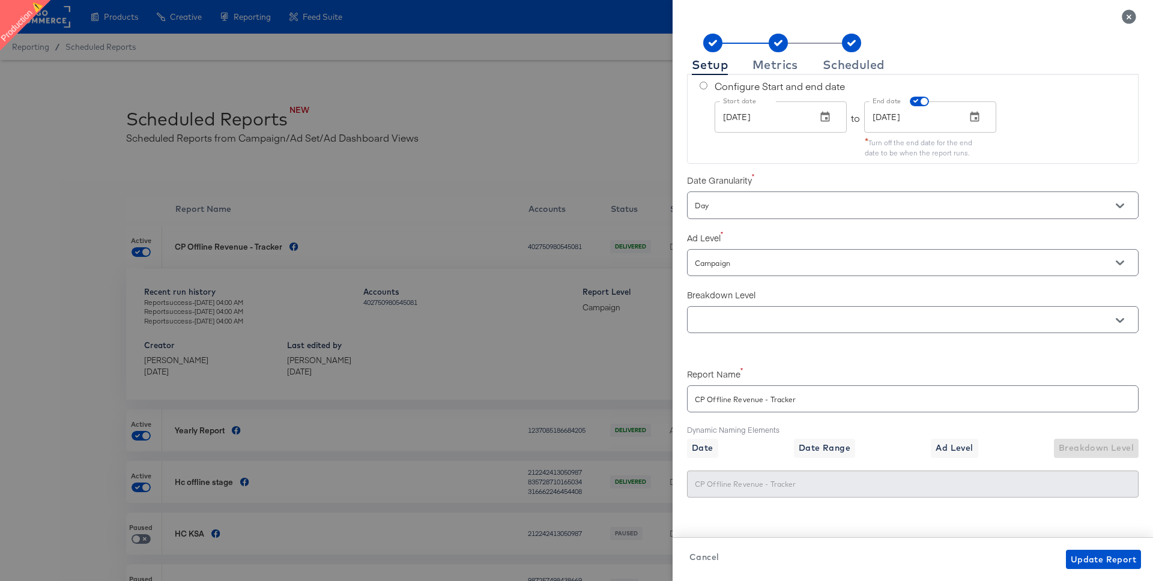
scroll to position [174, 0]
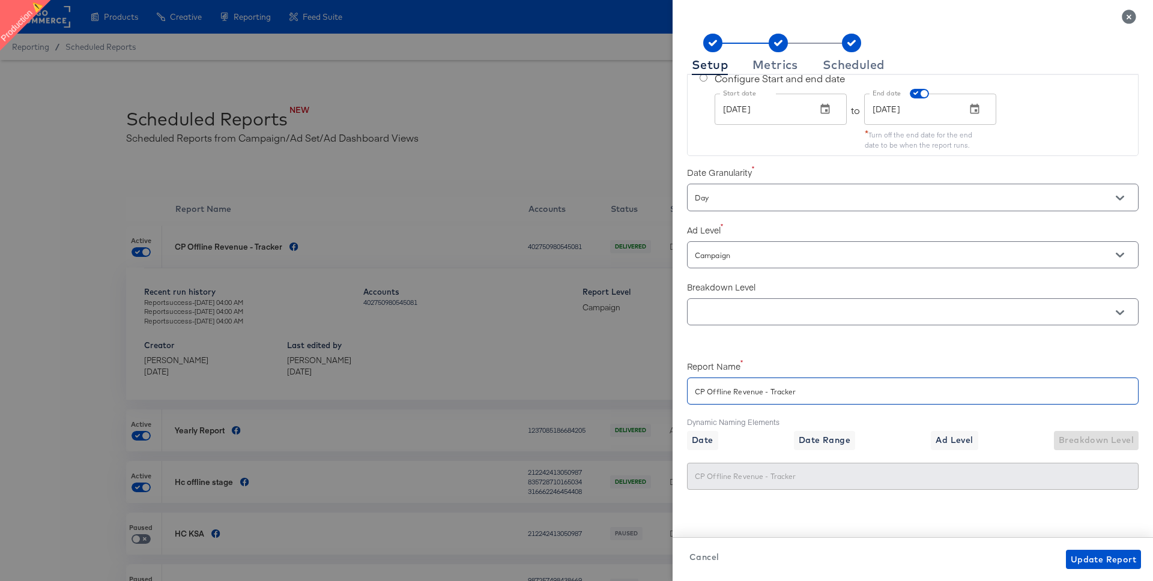
click at [843, 392] on input "CP Offline Revenue - Tracker" at bounding box center [913, 387] width 450 height 26
checkbox input "true"
click at [781, 65] on div "Metrics" at bounding box center [775, 65] width 46 height 10
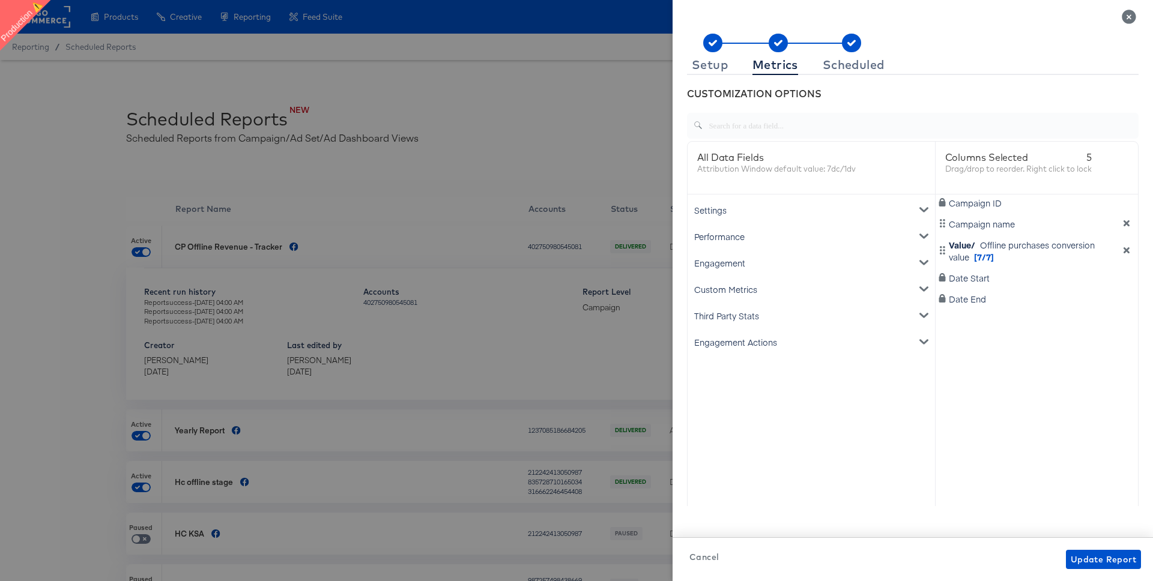
click at [922, 210] on icon "metrics-list" at bounding box center [923, 210] width 8 height 5
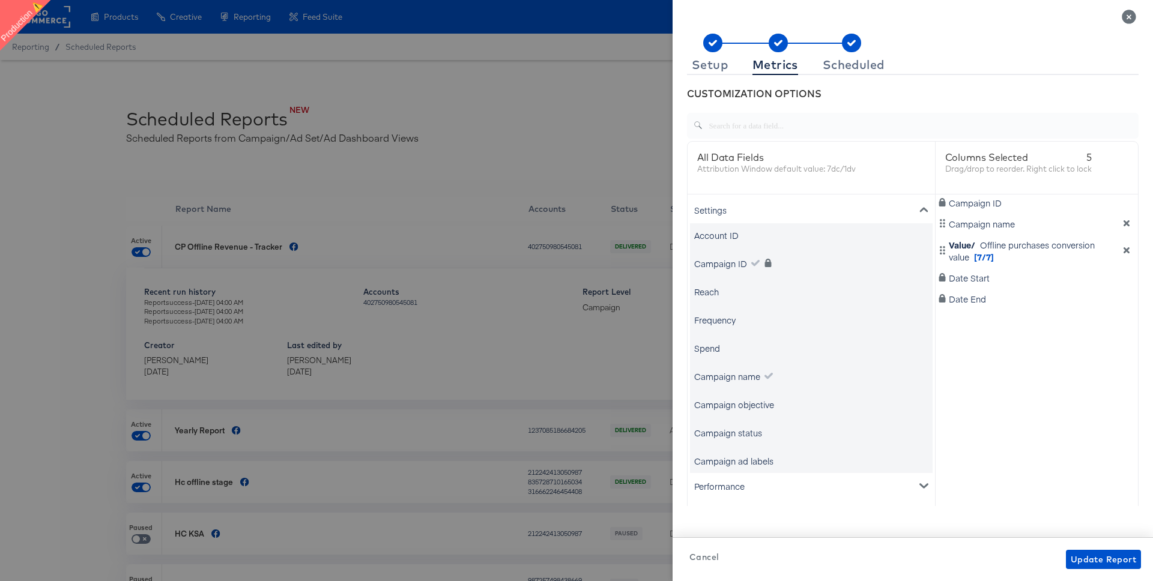
scroll to position [64, 0]
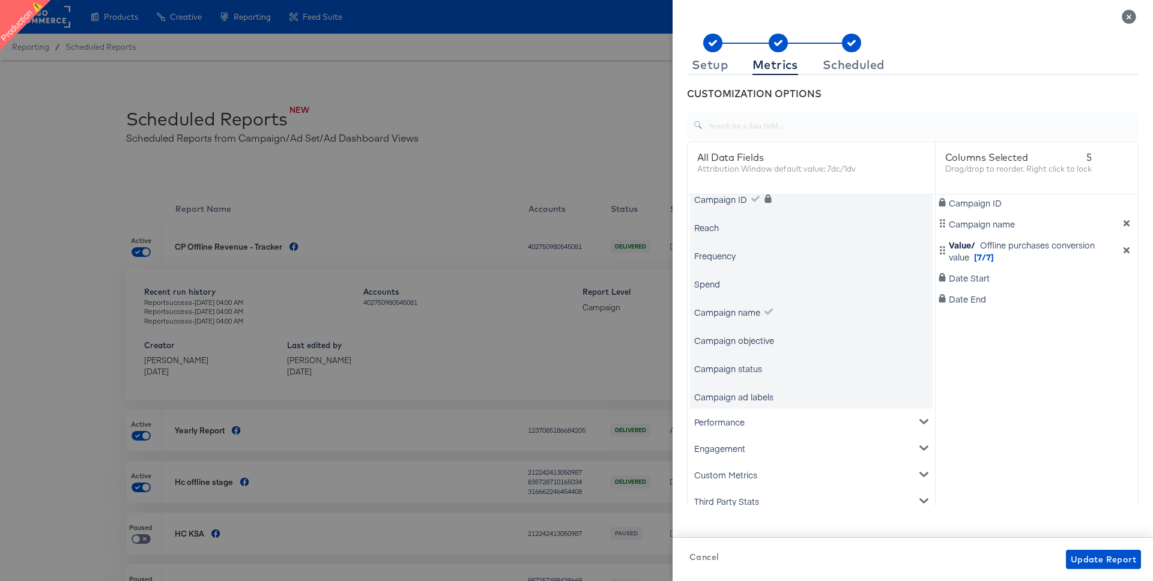
click at [736, 419] on div "Performance" at bounding box center [811, 422] width 243 height 26
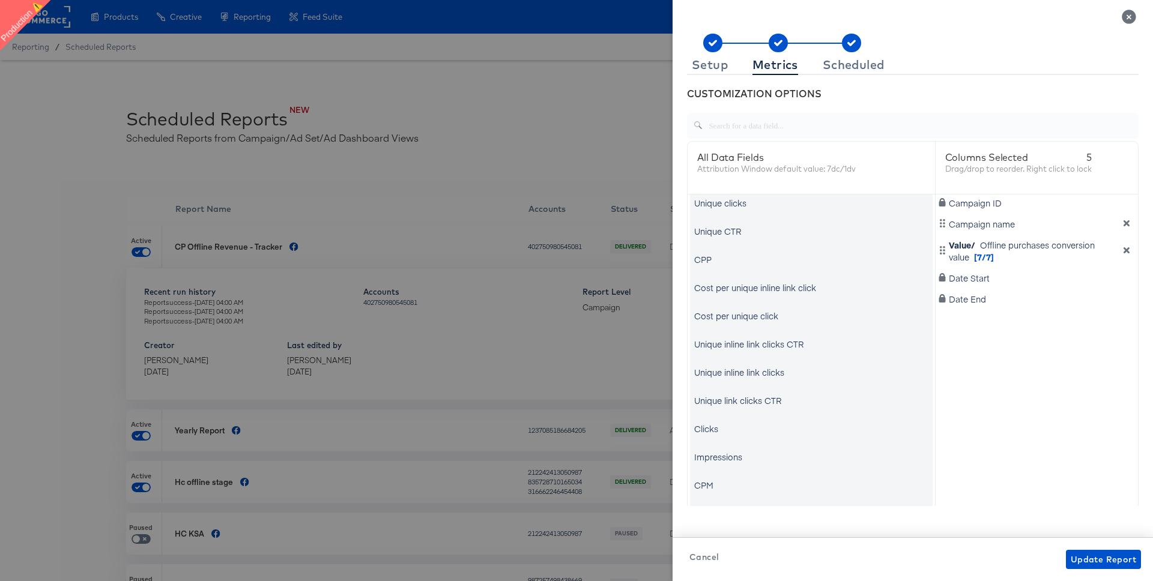
scroll to position [427, 0]
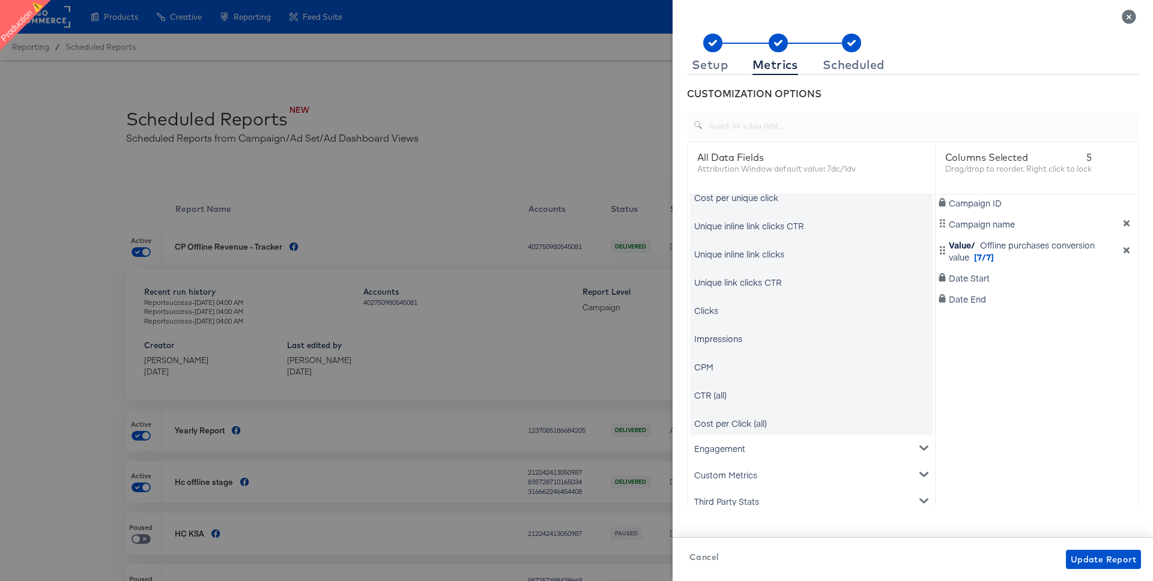
click at [729, 449] on div "Engagement" at bounding box center [811, 448] width 243 height 26
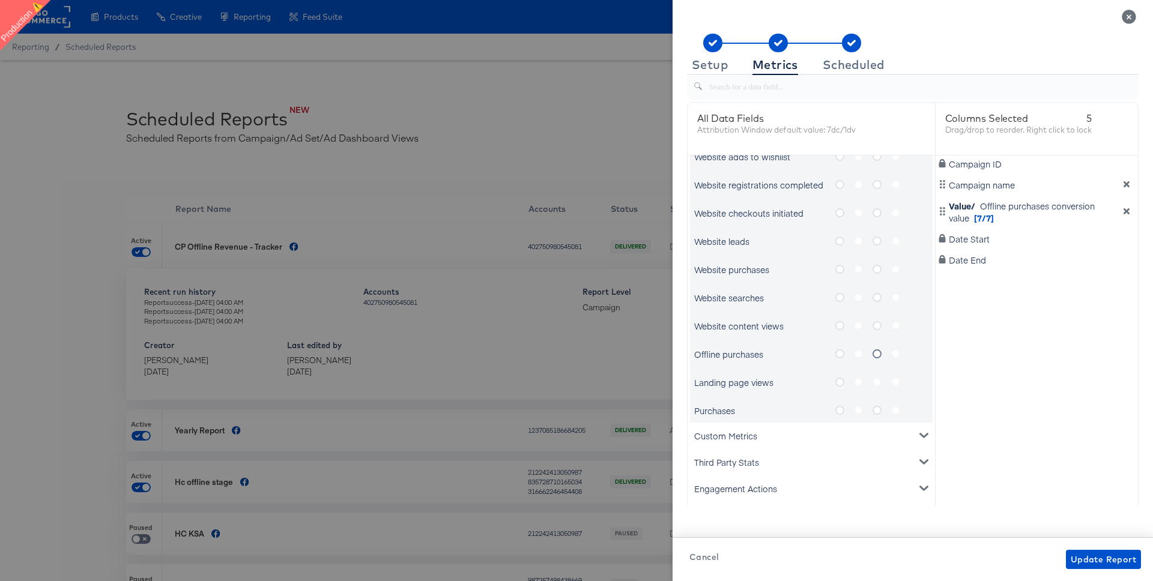
scroll to position [42, 0]
click at [863, 68] on div "Scheduled" at bounding box center [854, 65] width 62 height 10
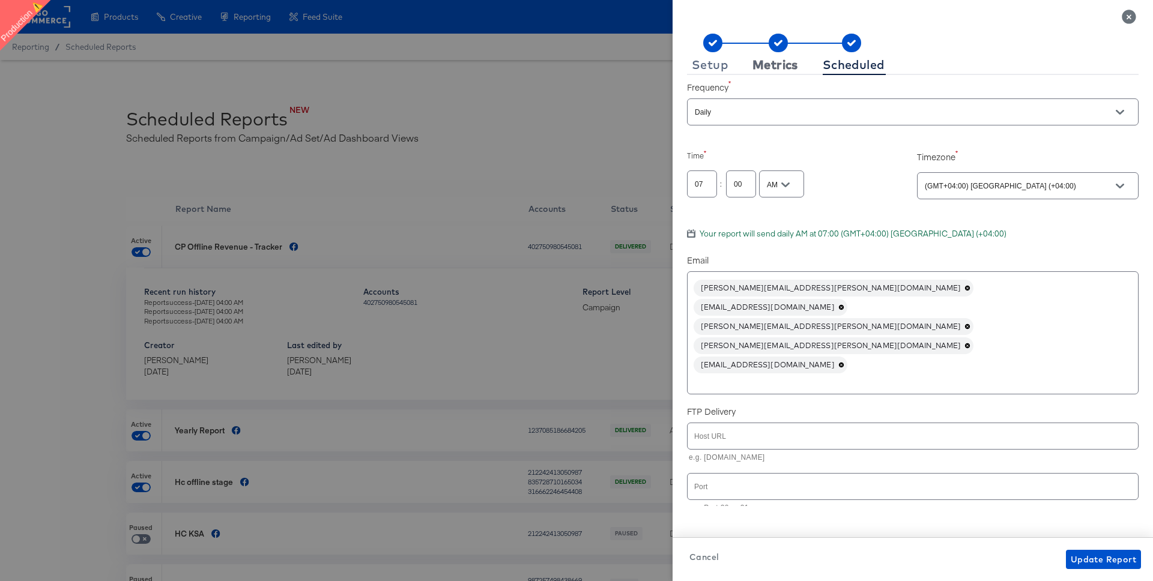
click at [781, 65] on div "Metrics" at bounding box center [775, 65] width 46 height 10
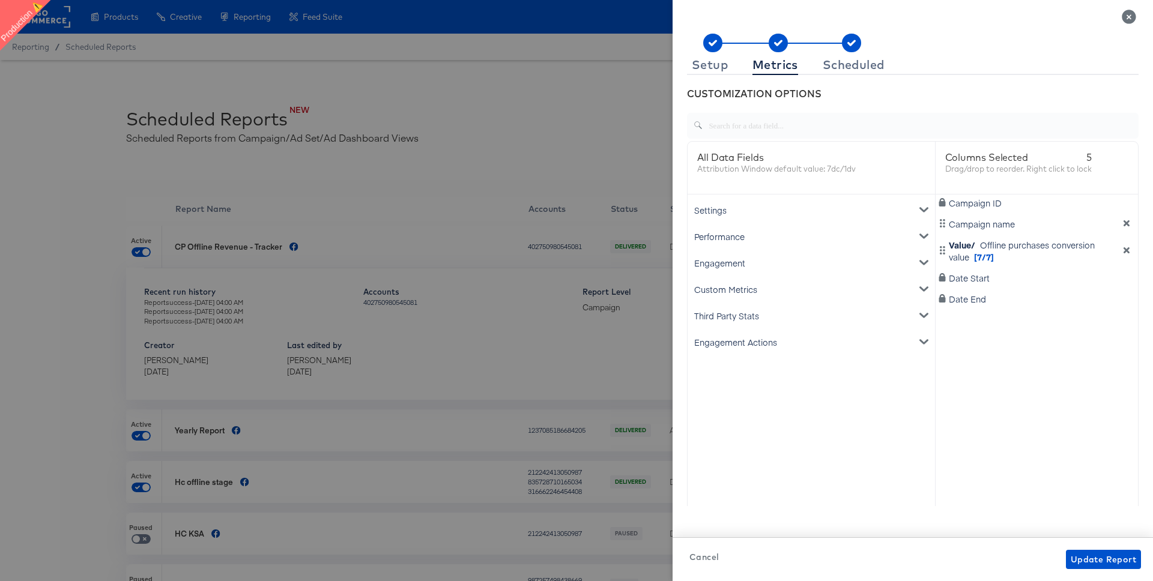
click at [1127, 17] on icon "Close" at bounding box center [1129, 17] width 14 height 14
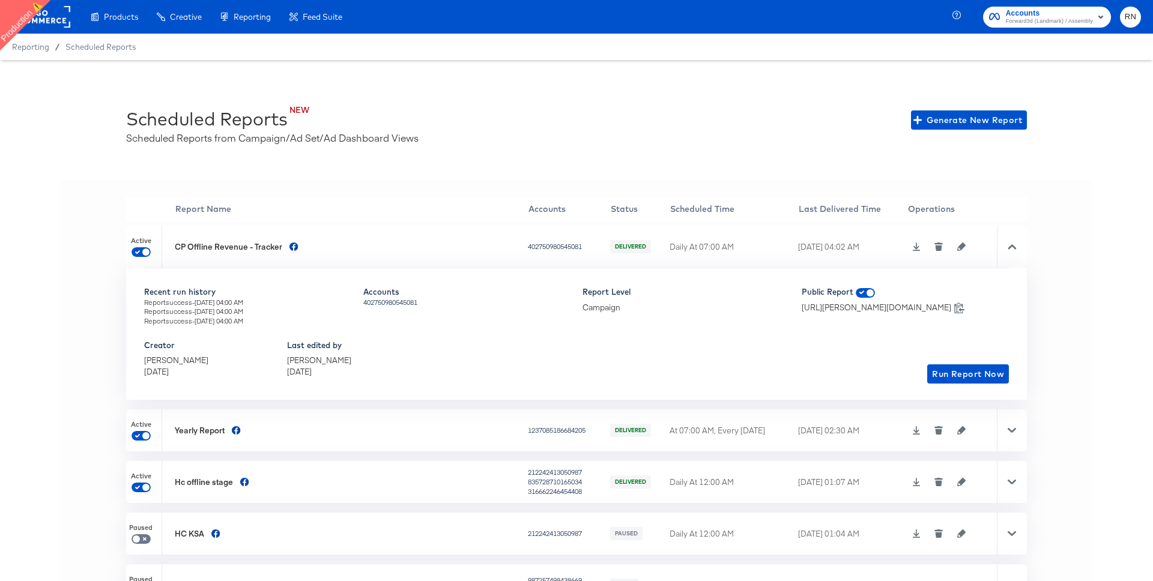
click at [56, 19] on rect at bounding box center [42, 17] width 55 height 22
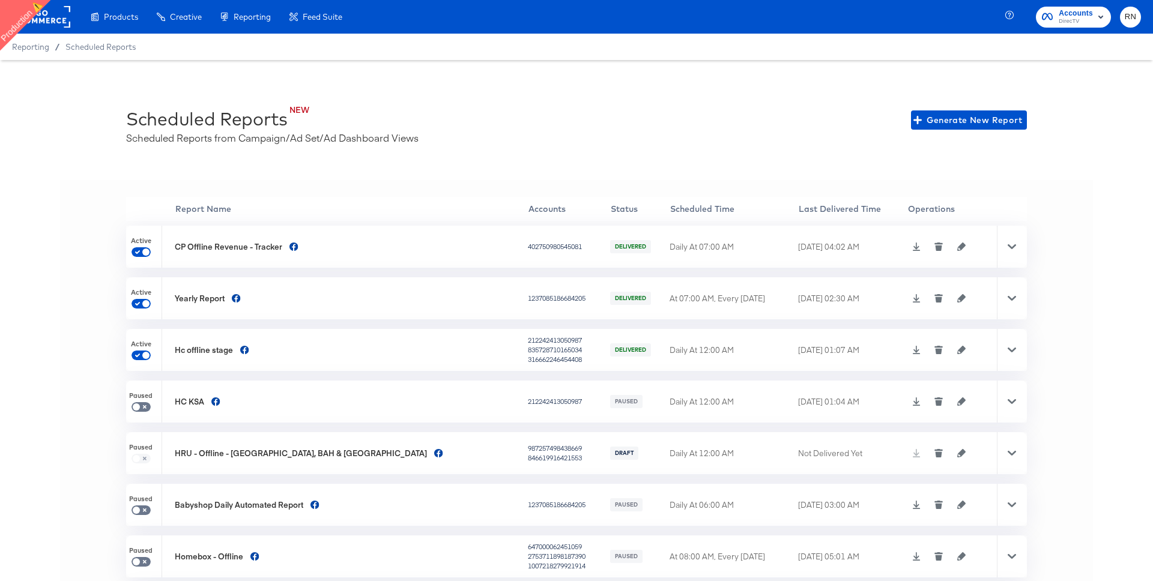
click at [53, 19] on rect at bounding box center [42, 17] width 55 height 22
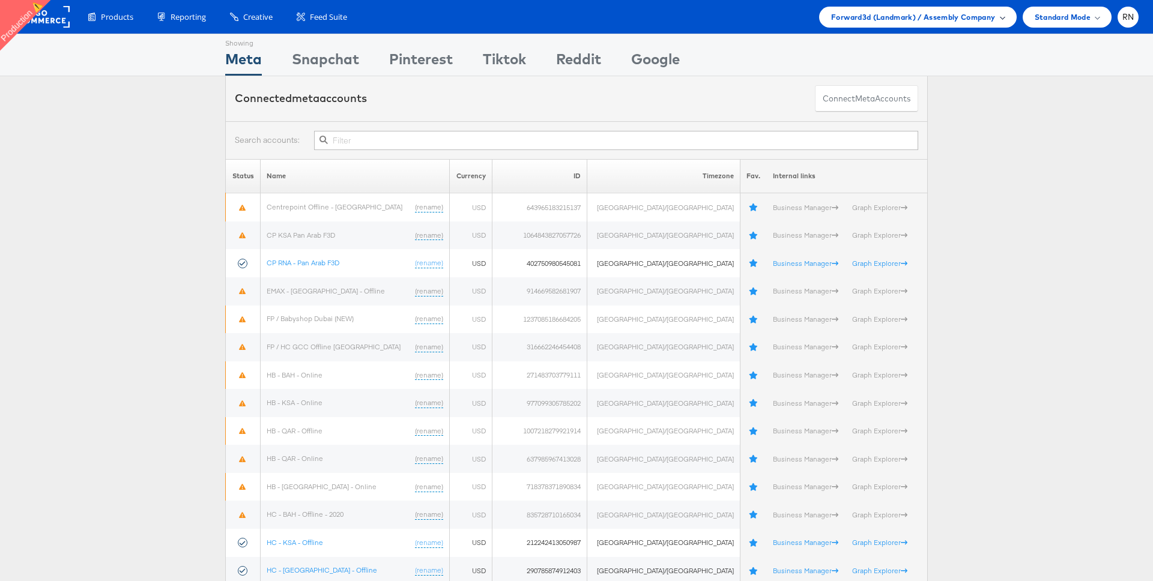
click at [871, 19] on span "Forward3d (Landmark) / Assembly Company" at bounding box center [913, 17] width 164 height 13
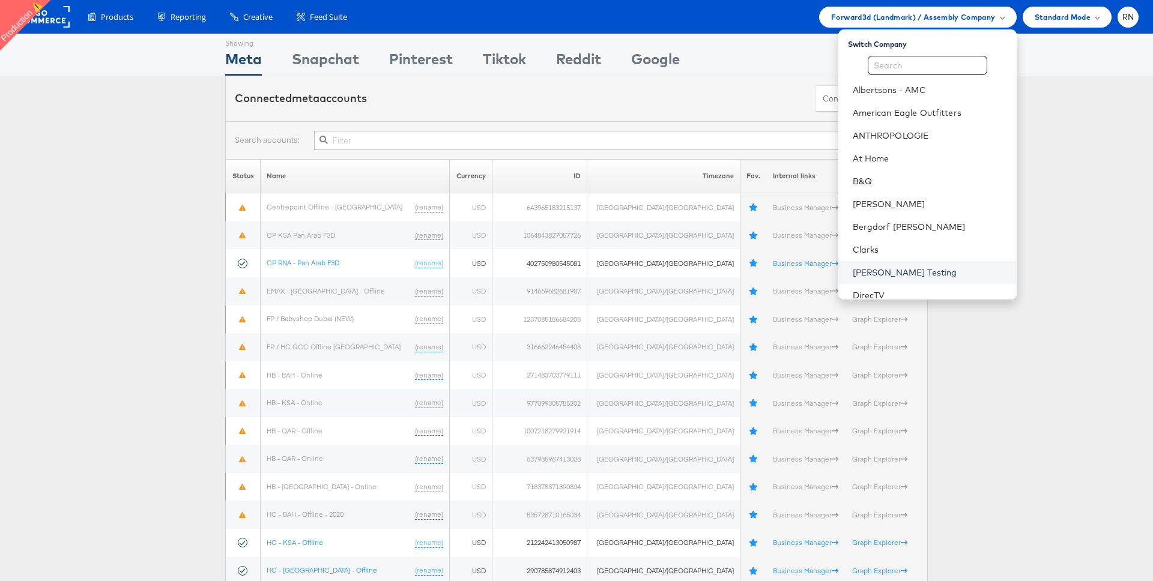
click at [900, 271] on link "[PERSON_NAME] Testing" at bounding box center [930, 273] width 154 height 12
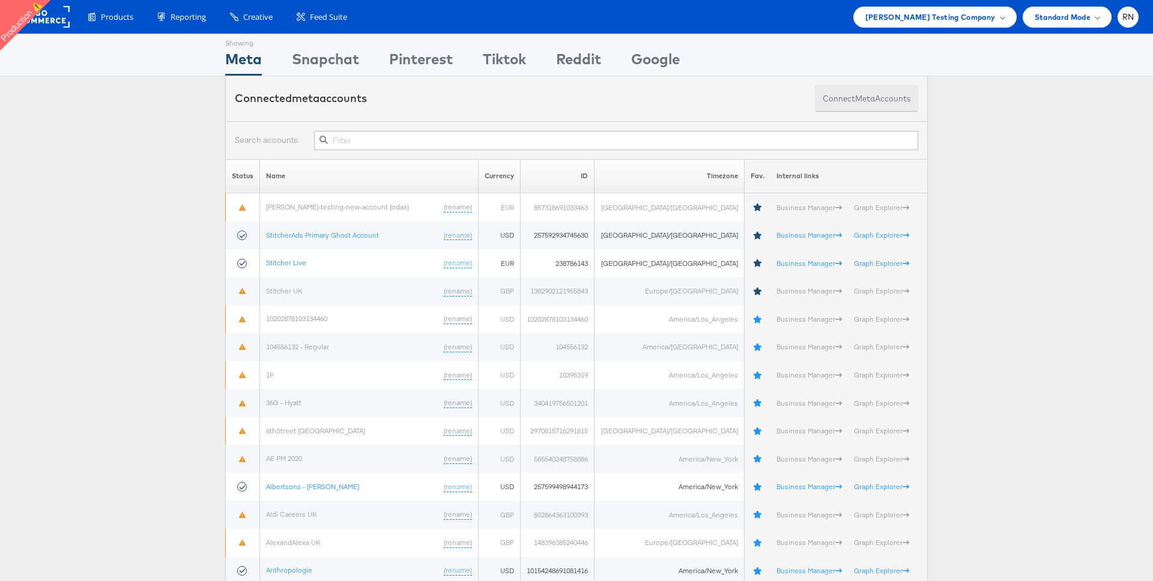
click at [865, 101] on span "meta" at bounding box center [865, 98] width 20 height 11
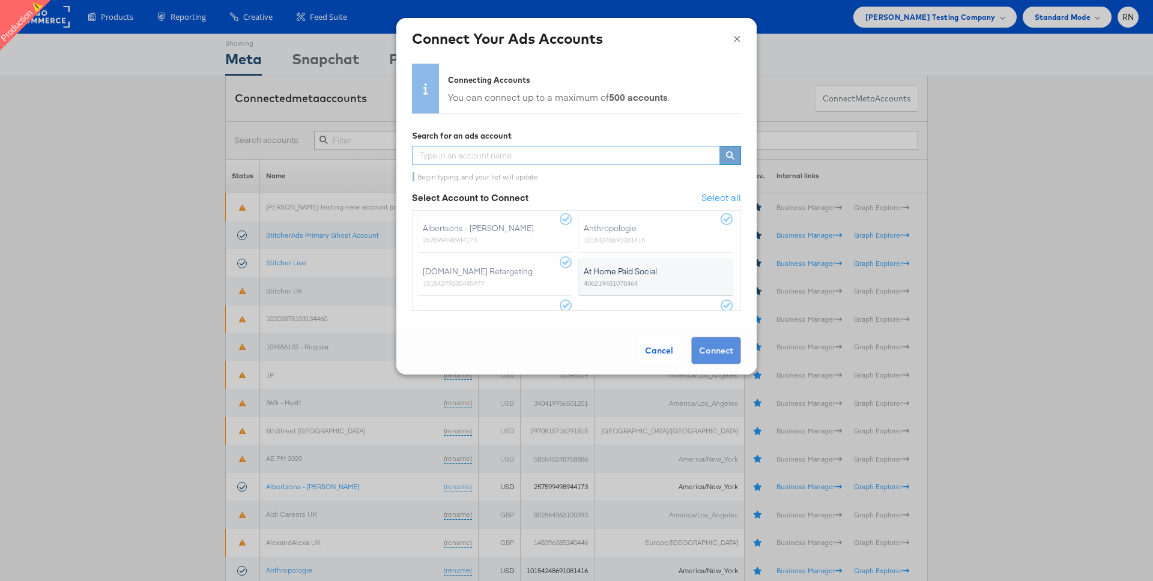
click at [571, 156] on input "text" at bounding box center [566, 155] width 308 height 19
type input "ur"
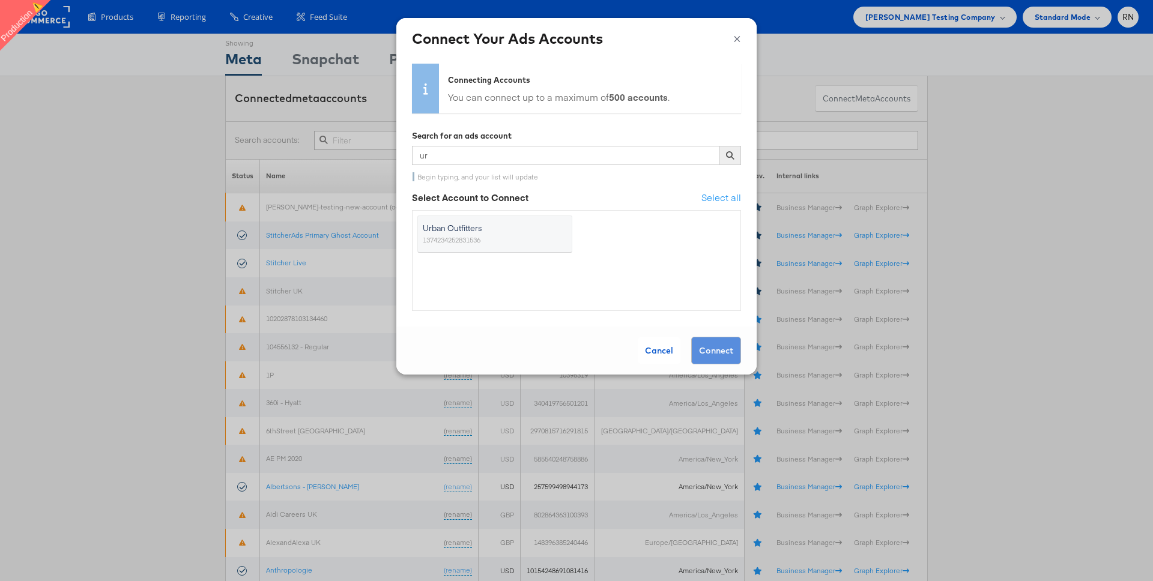
click at [541, 232] on span "Urban Outfitters" at bounding box center [488, 228] width 130 height 12
click at [0, 0] on input "Urban Outfitters 1374234252831536" at bounding box center [0, 0] width 0 height 0
click at [709, 349] on button "Connect" at bounding box center [716, 351] width 50 height 28
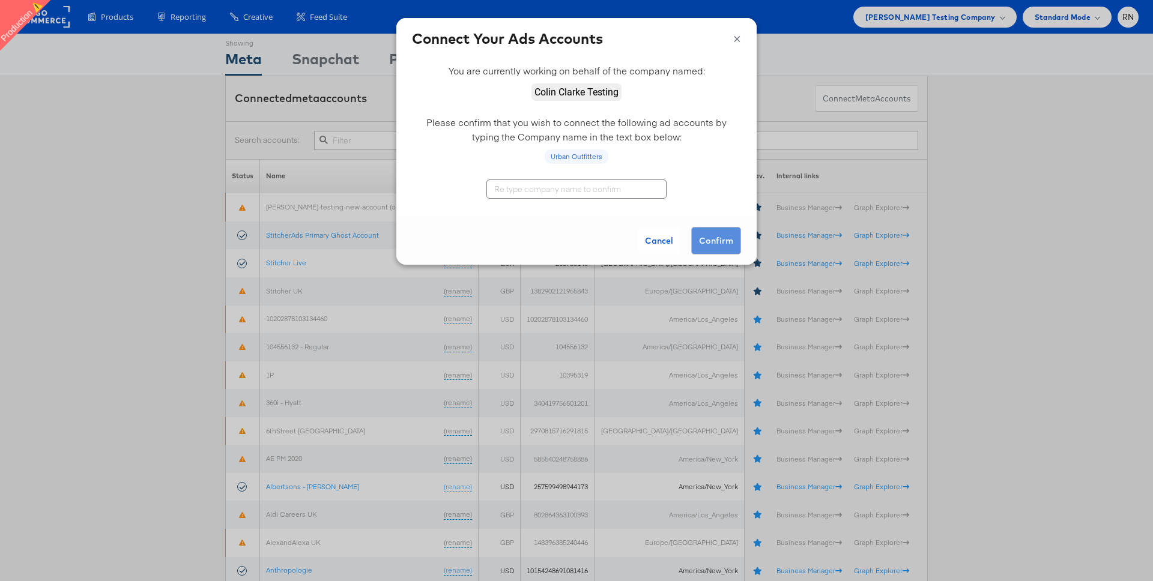
click at [611, 189] on input "text" at bounding box center [576, 189] width 180 height 19
type input "[PERSON_NAME] Testing"
click at [724, 248] on button "Confirm" at bounding box center [716, 241] width 50 height 28
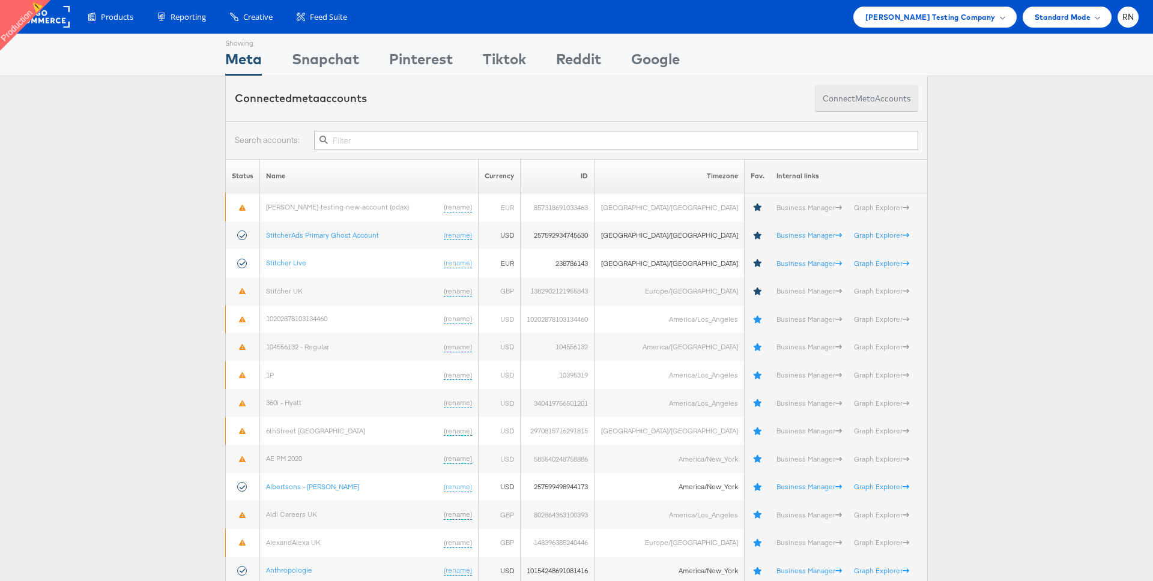
click at [846, 99] on button "Connect meta Accounts" at bounding box center [866, 98] width 103 height 27
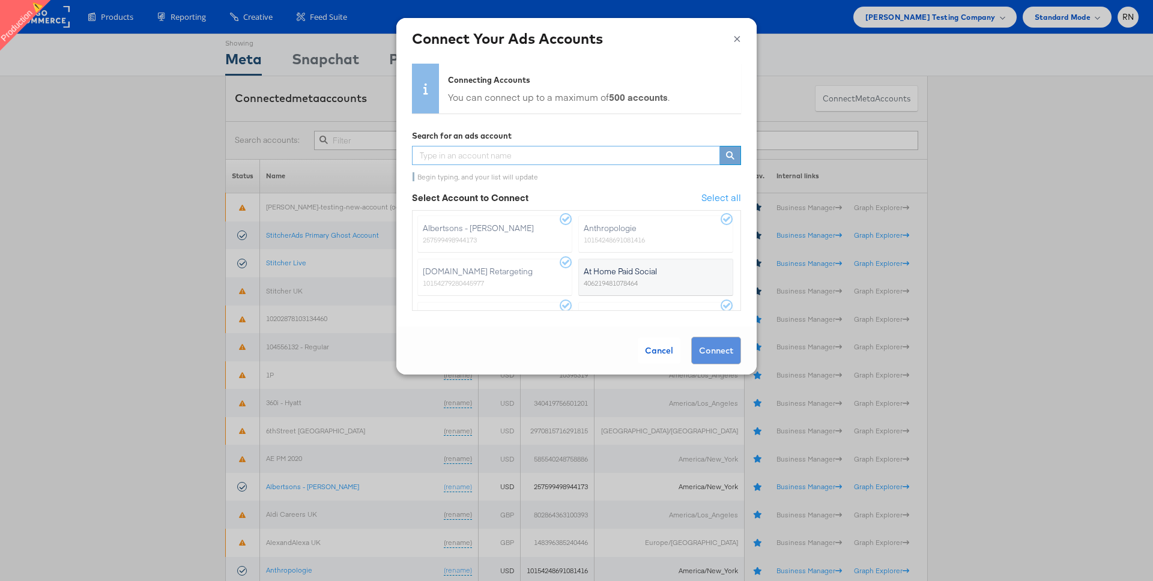
click at [579, 154] on input "text" at bounding box center [566, 155] width 308 height 19
type input "aya"
click at [539, 222] on label "Aya Healthcare 10202468347842424" at bounding box center [494, 234] width 155 height 37
click at [737, 37] on button "×" at bounding box center [737, 37] width 8 height 18
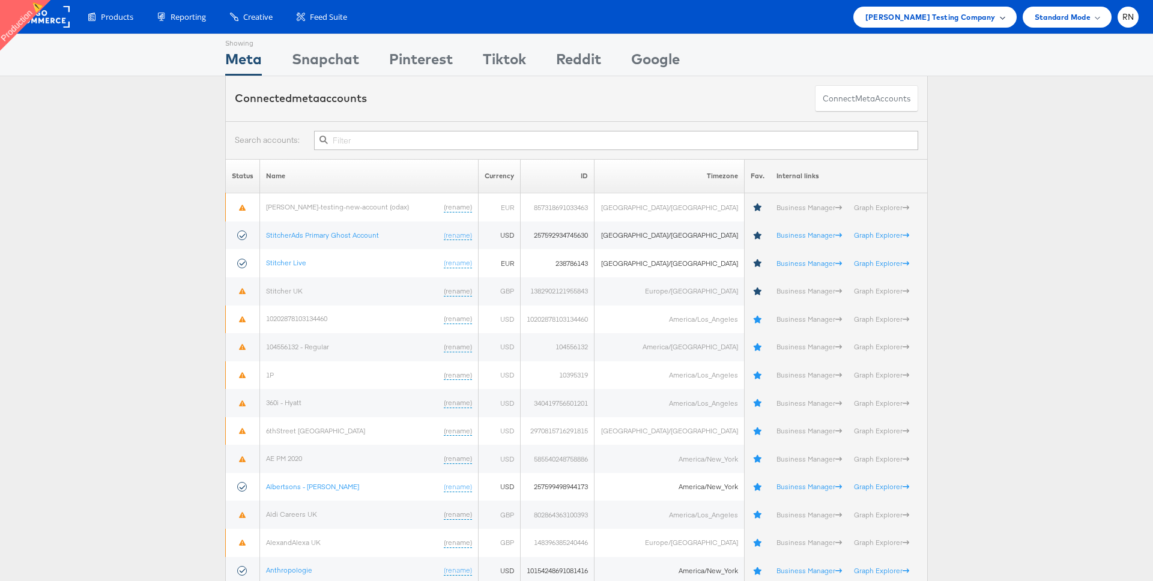
click at [939, 17] on span "Colin Clarke Testing Company" at bounding box center [930, 17] width 130 height 13
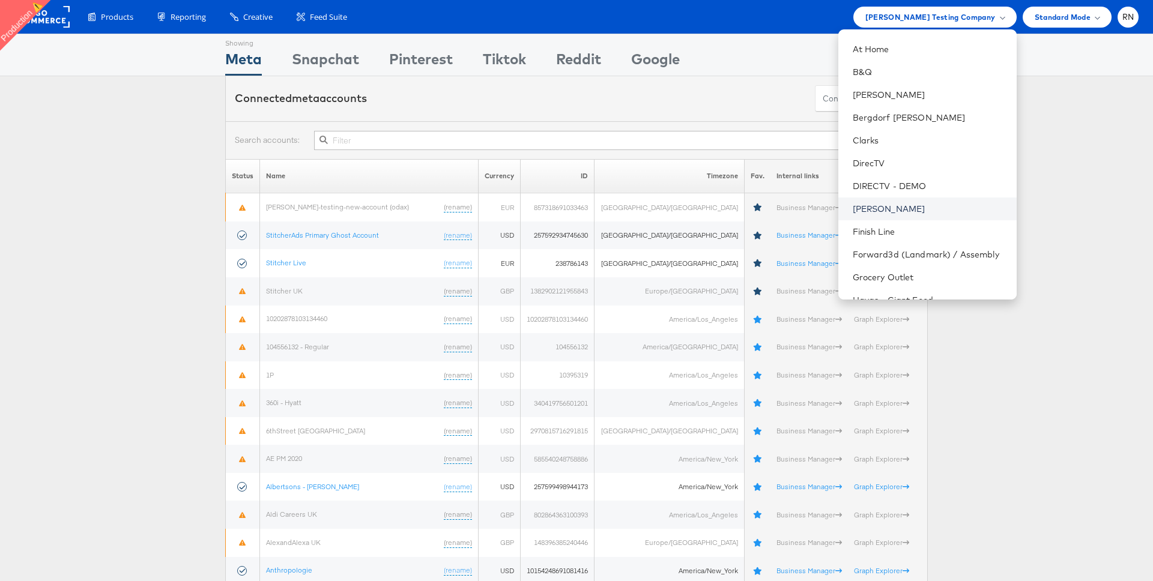
scroll to position [111, 0]
click at [881, 263] on li "Forward3d (Landmark) / Assembly" at bounding box center [927, 252] width 178 height 23
click at [863, 254] on link "Forward3d (Landmark) / Assembly" at bounding box center [930, 253] width 154 height 12
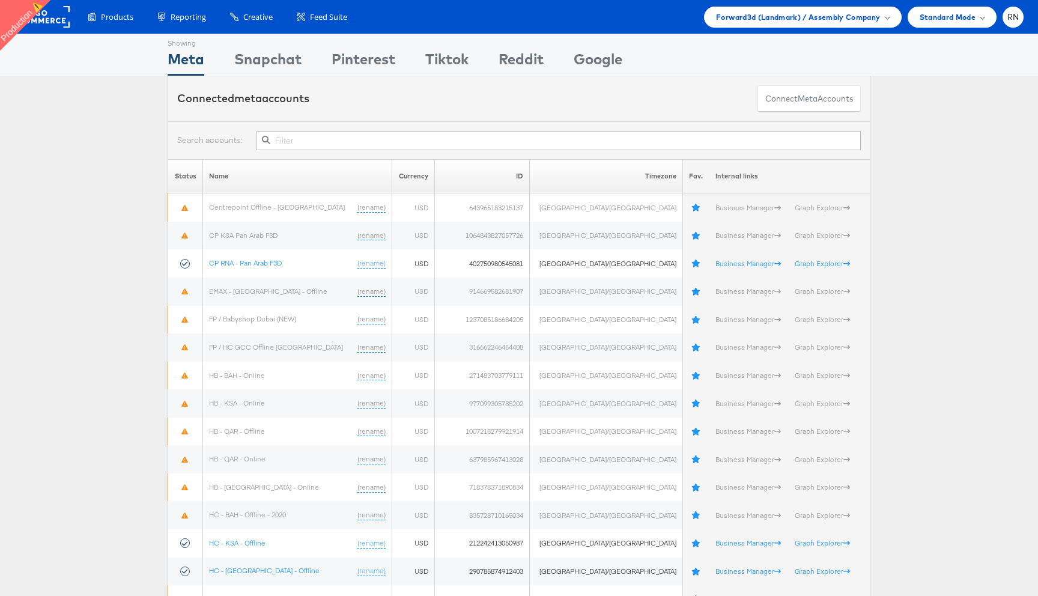
click at [50, 14] on rect at bounding box center [41, 17] width 55 height 22
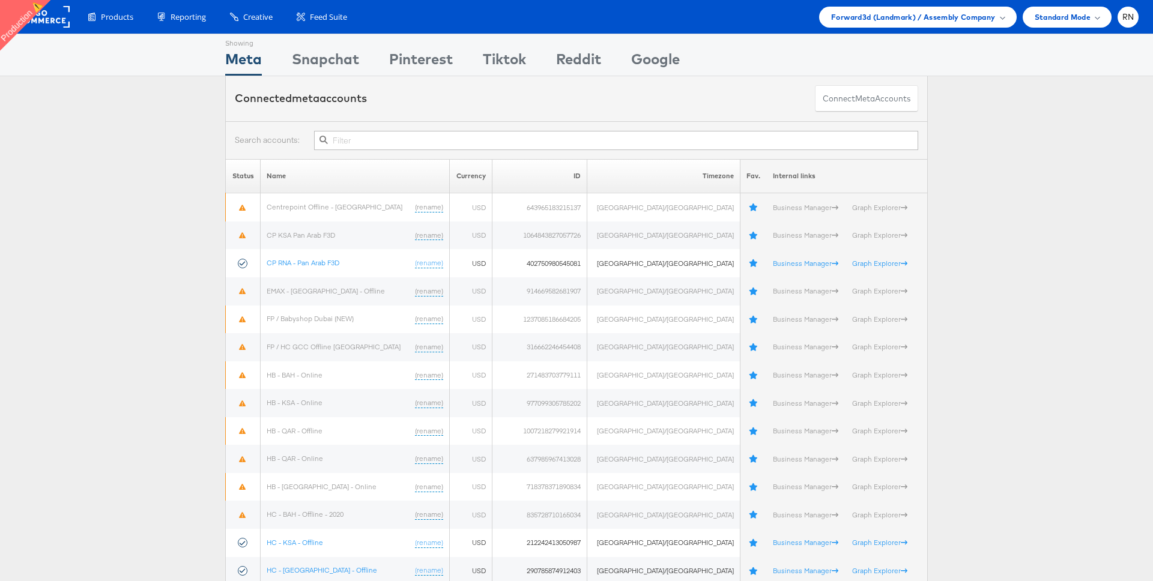
click at [413, 139] on input "text" at bounding box center [616, 140] width 604 height 19
click at [849, 16] on span "Forward3d (Landmark) / Assembly Company" at bounding box center [913, 17] width 164 height 13
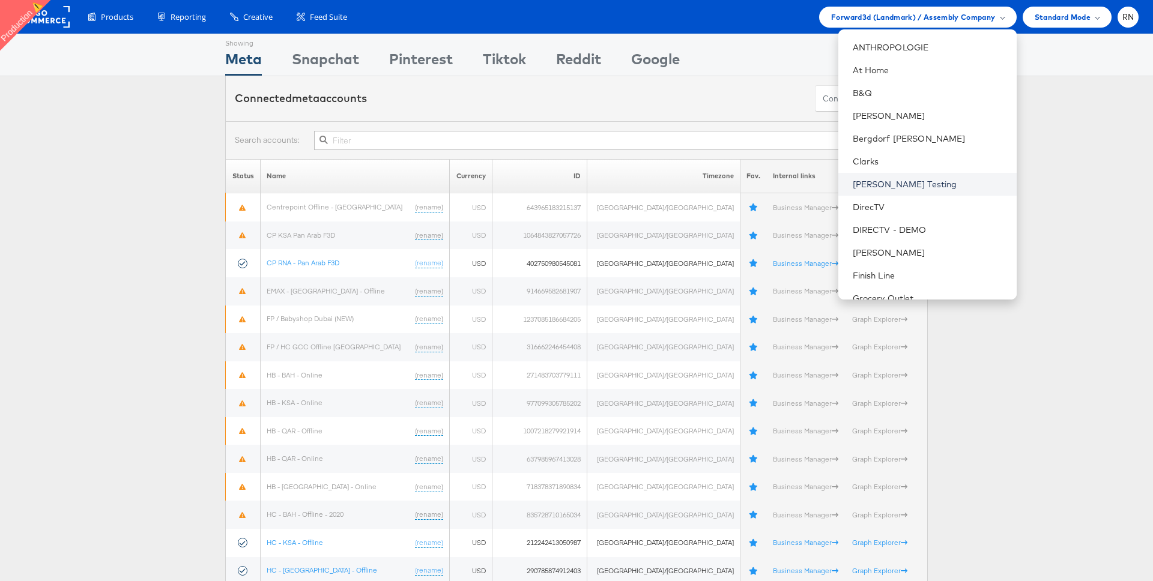
scroll to position [116, 0]
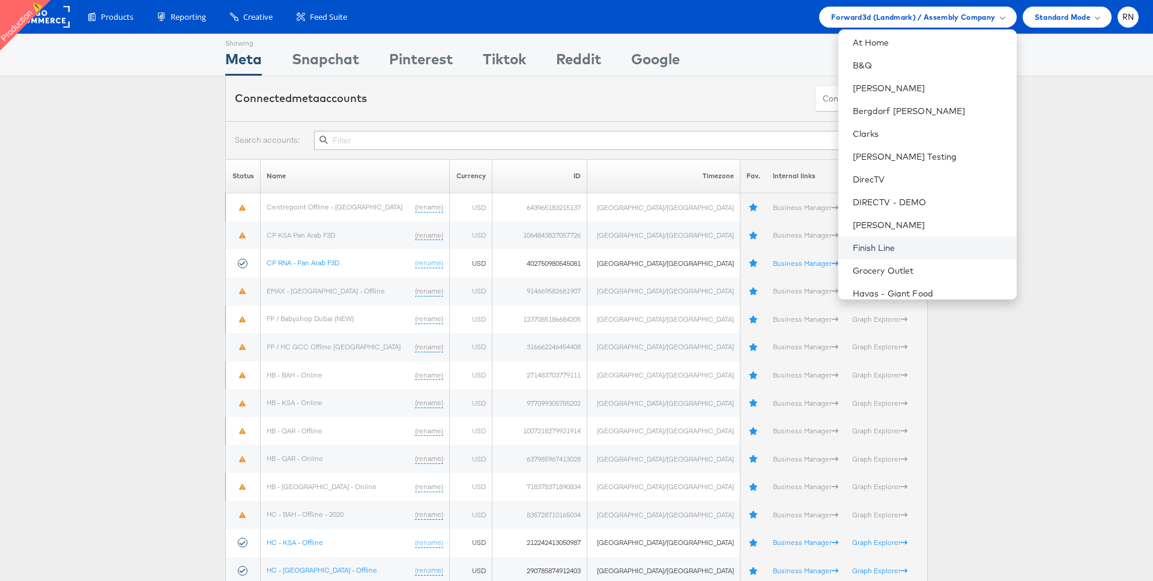
click at [885, 245] on link "Finish Line" at bounding box center [930, 248] width 154 height 12
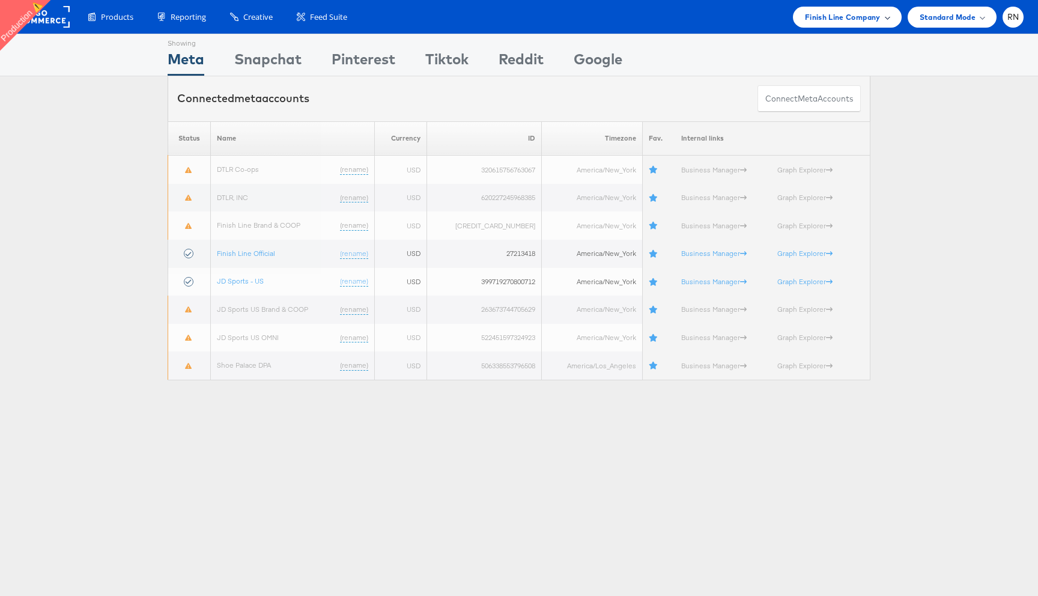
click at [830, 25] on div "Finish Line Company" at bounding box center [847, 17] width 109 height 21
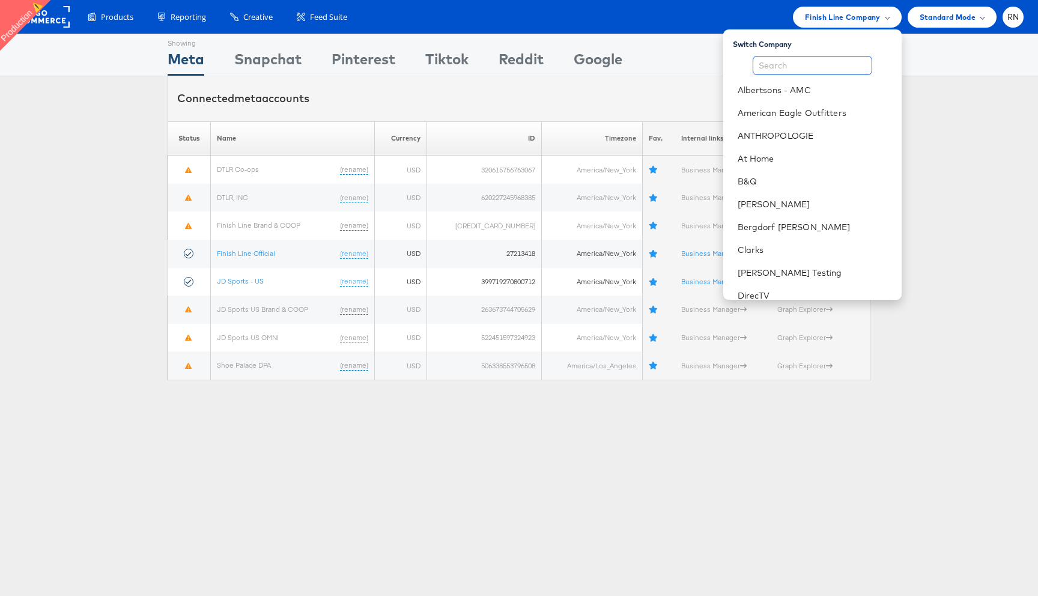
click at [801, 61] on input "text" at bounding box center [812, 65] width 120 height 19
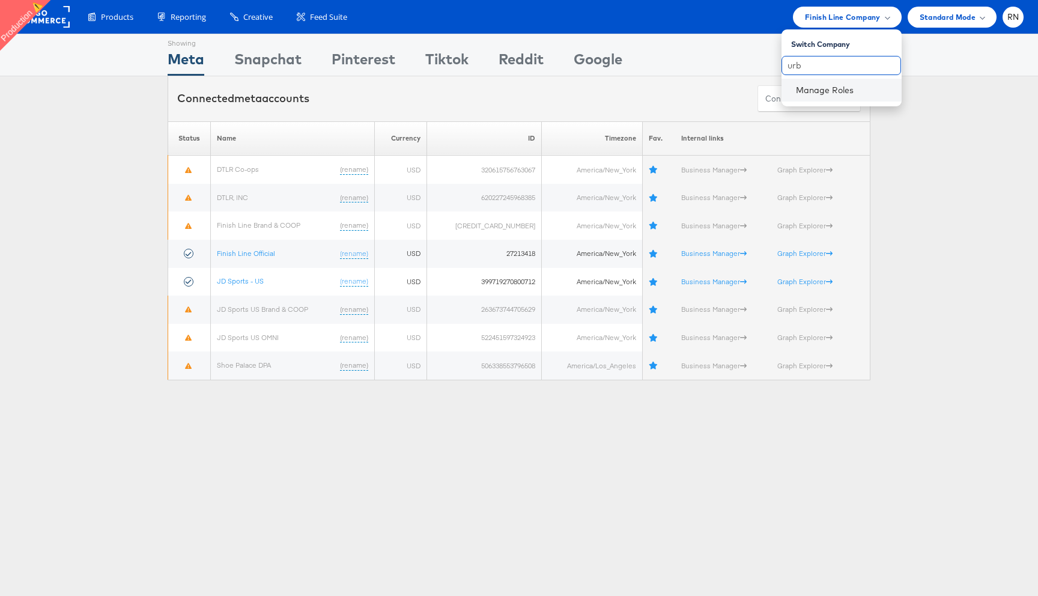
type input "urb"
click at [843, 83] on div "Manage Roles" at bounding box center [841, 90] width 120 height 23
click at [841, 91] on link "Manage Roles" at bounding box center [825, 90] width 58 height 11
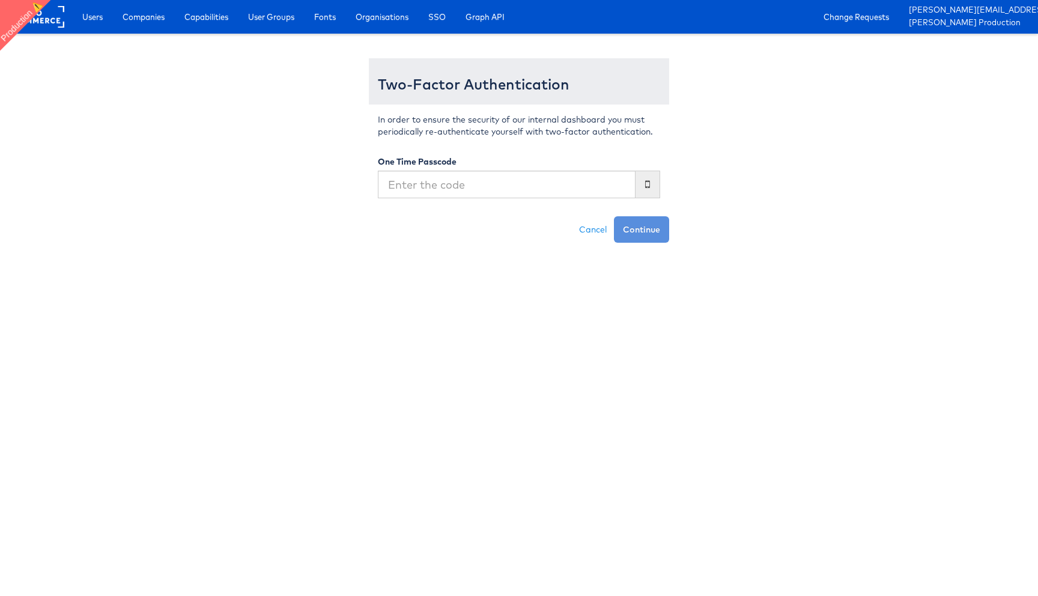
click at [581, 184] on input "text" at bounding box center [507, 185] width 258 height 28
type input "923324"
click at [614, 216] on button "Continue" at bounding box center [641, 229] width 55 height 26
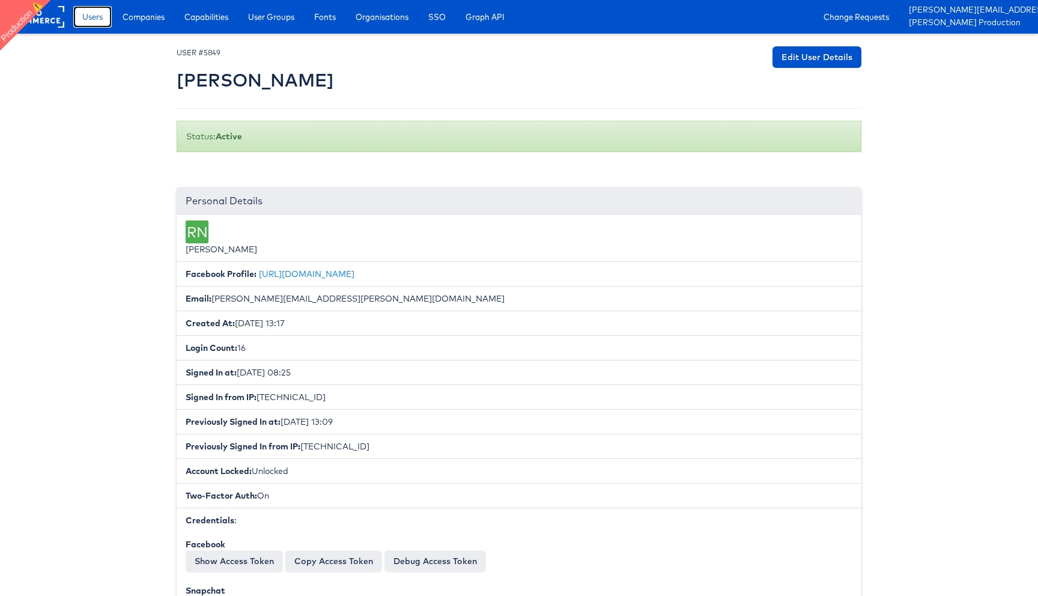
click at [93, 20] on span "Users" at bounding box center [92, 17] width 20 height 12
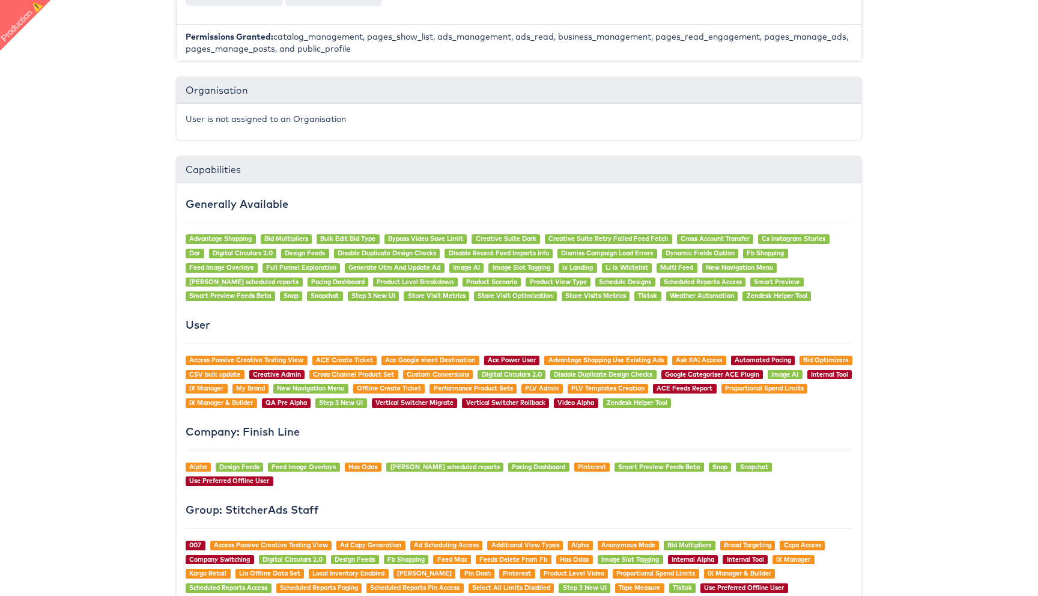
scroll to position [957, 0]
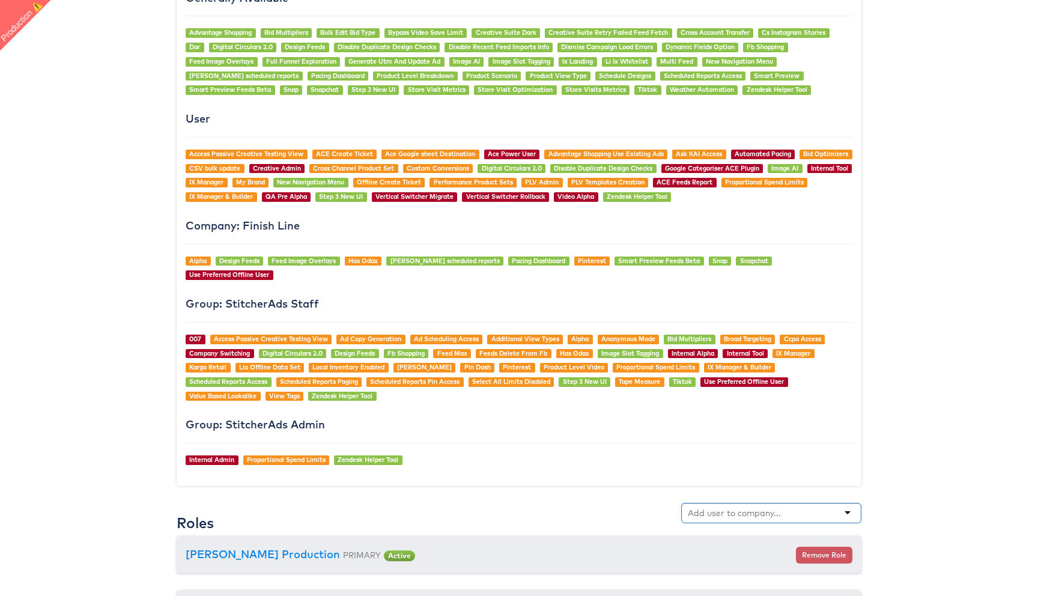
click at [711, 504] on div at bounding box center [771, 513] width 180 height 20
type input "urb"
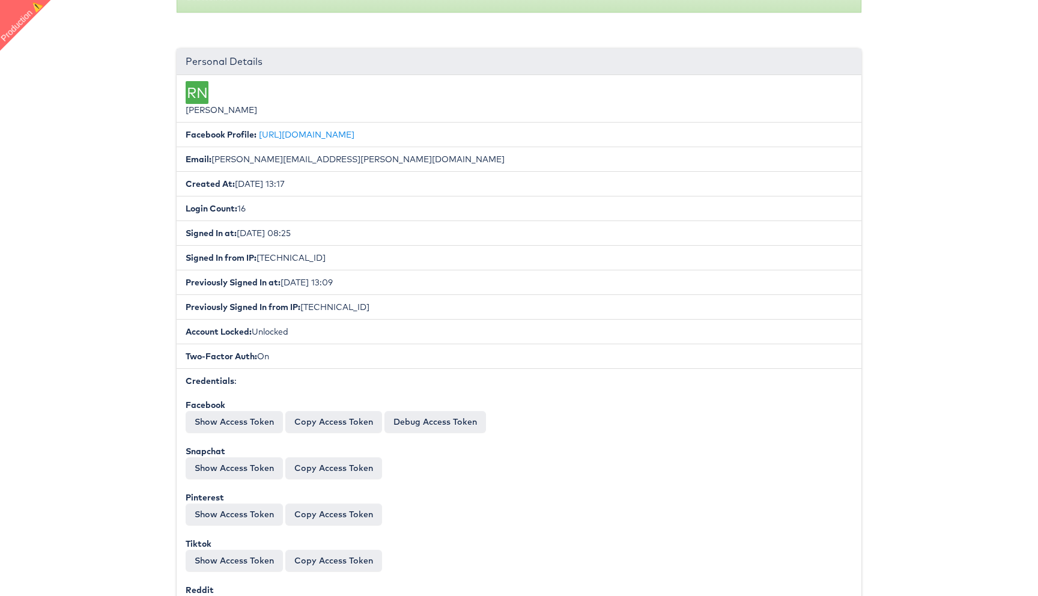
scroll to position [0, 0]
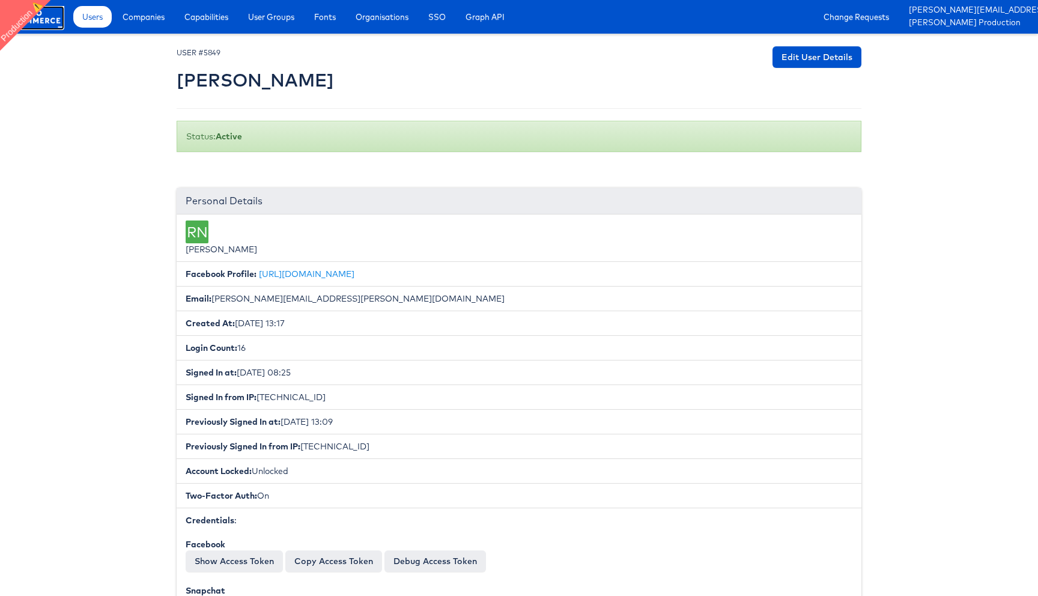
click at [44, 20] on rect at bounding box center [36, 17] width 55 height 22
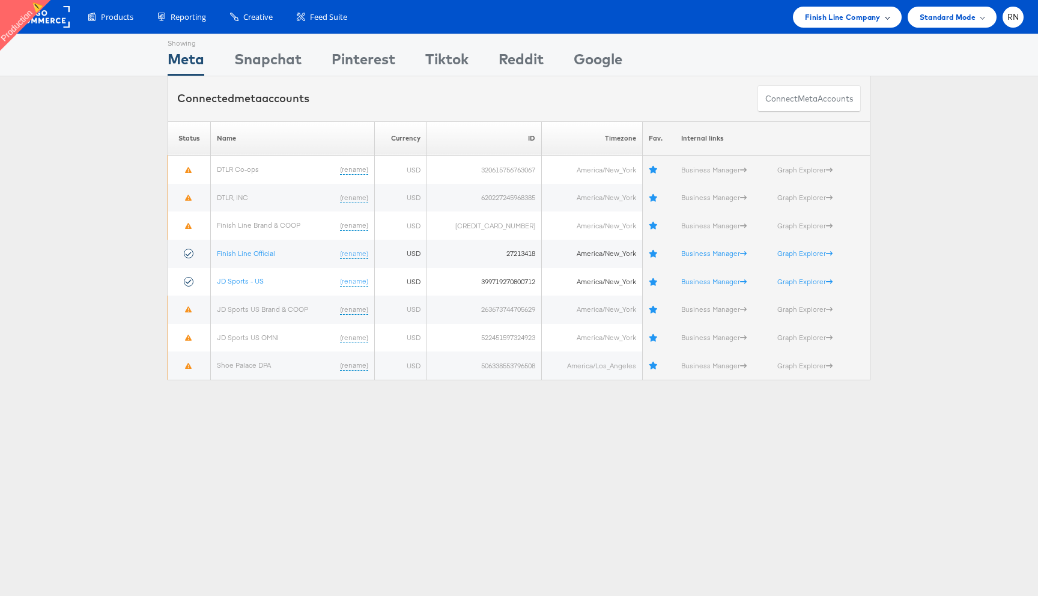
click at [841, 16] on span "Finish Line Company" at bounding box center [843, 17] width 76 height 13
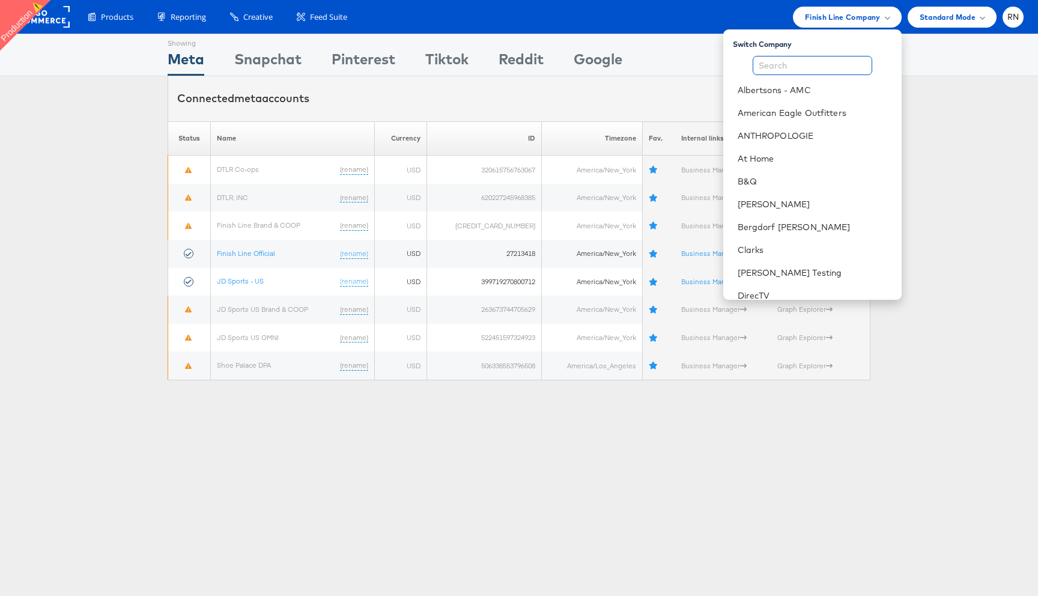
click at [810, 65] on input "text" at bounding box center [812, 65] width 120 height 19
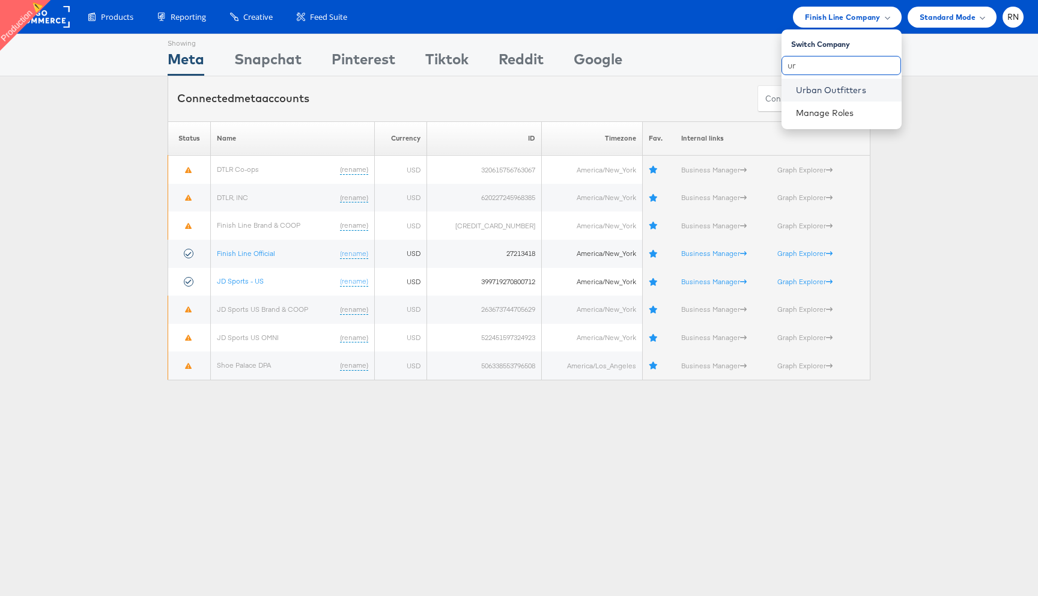
type input "ur"
click at [817, 92] on link "Urban Outfitters" at bounding box center [844, 90] width 96 height 12
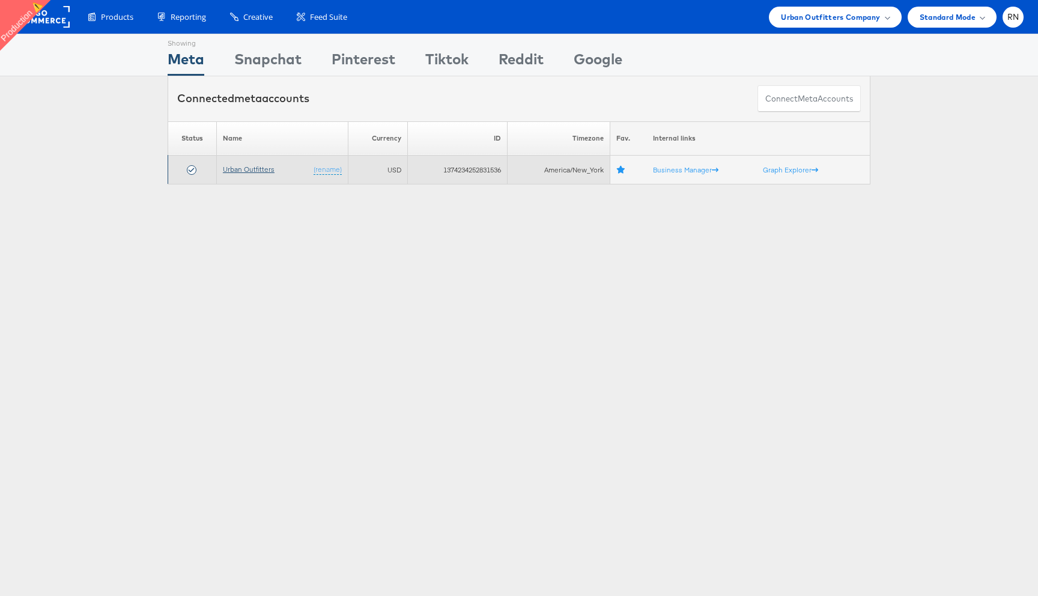
click at [252, 171] on link "Urban Outfitters" at bounding box center [249, 169] width 52 height 9
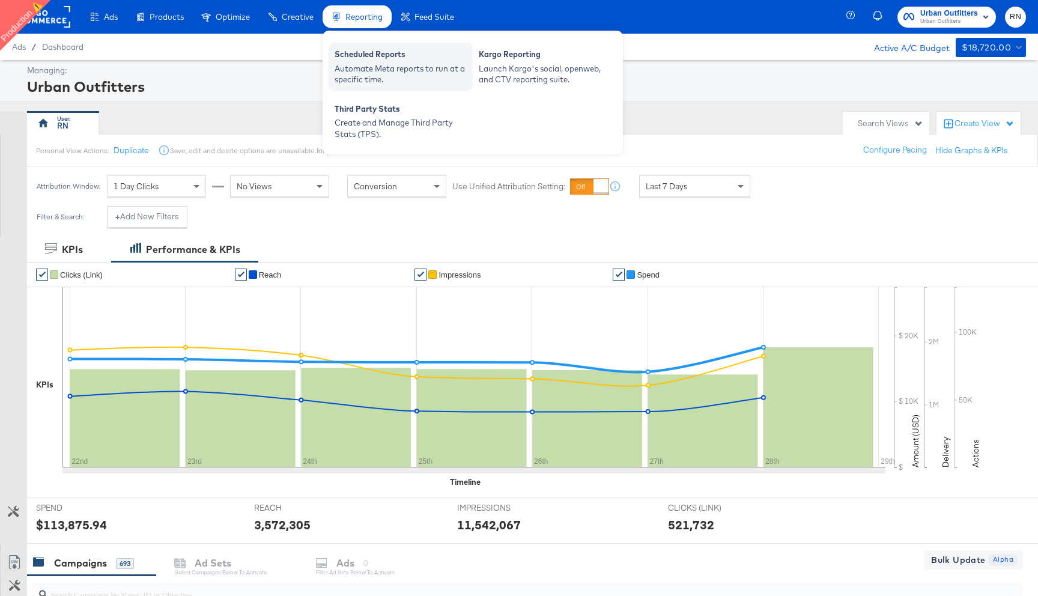
click at [364, 83] on div "Automate Meta reports to run at a specific time." at bounding box center [401, 74] width 132 height 22
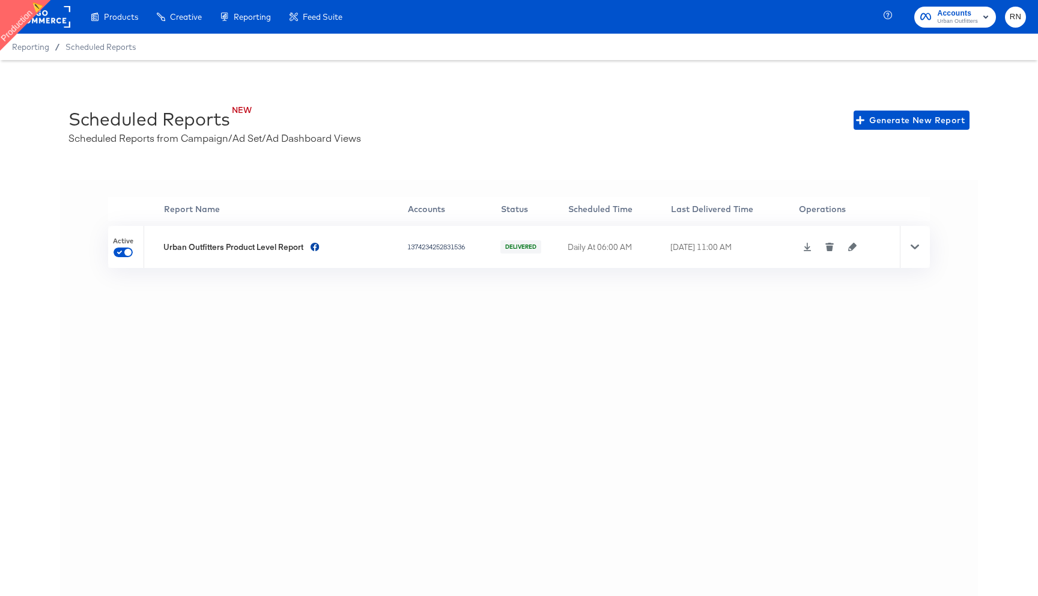
click at [849, 246] on icon "button" at bounding box center [852, 247] width 8 height 8
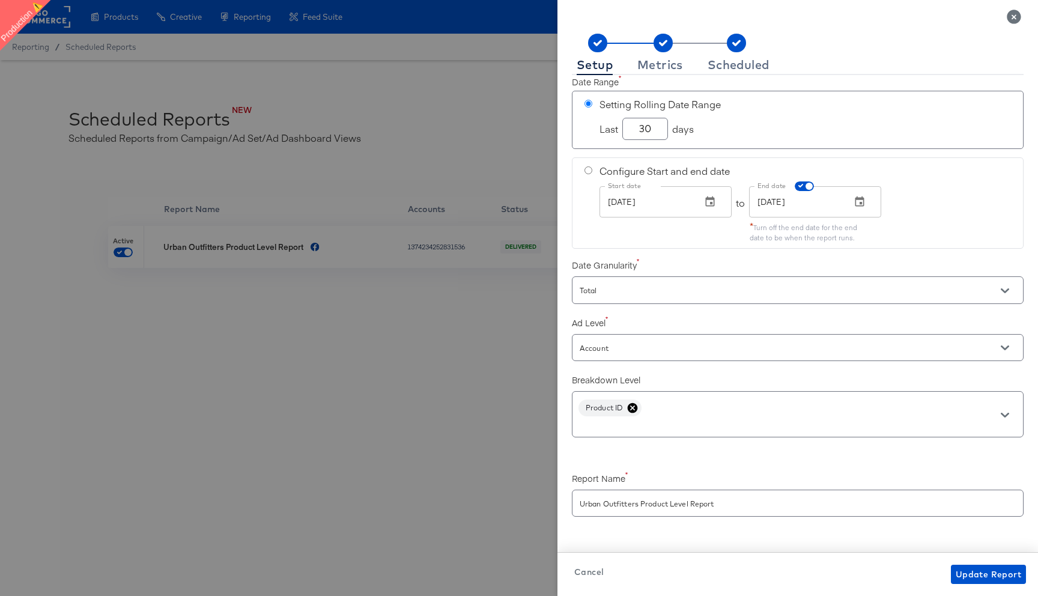
scroll to position [88, 0]
click at [694, 405] on div "Product ID" at bounding box center [798, 408] width 452 height 46
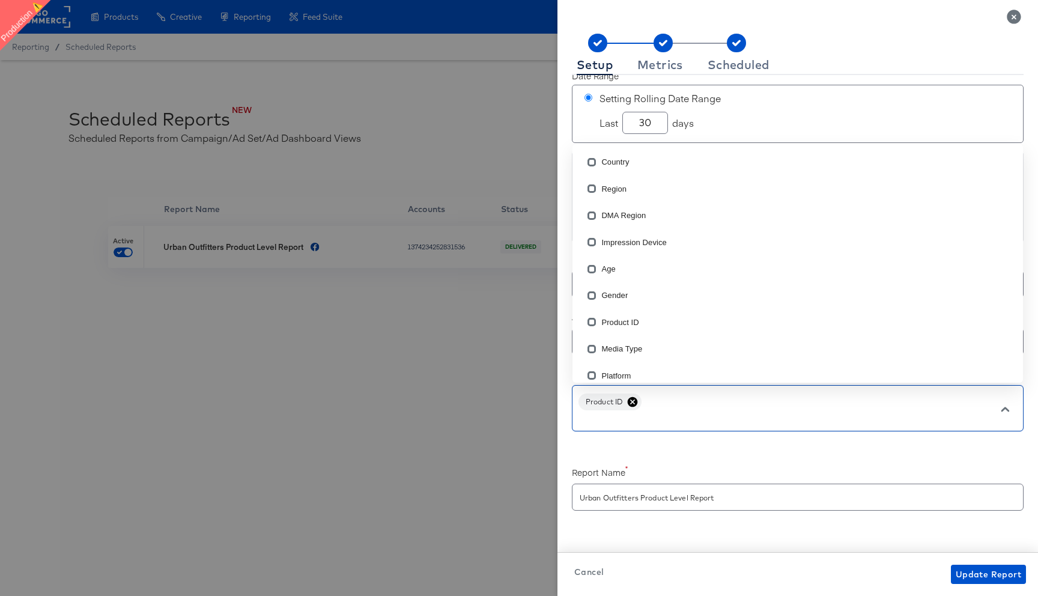
click at [721, 419] on input "text" at bounding box center [780, 418] width 407 height 14
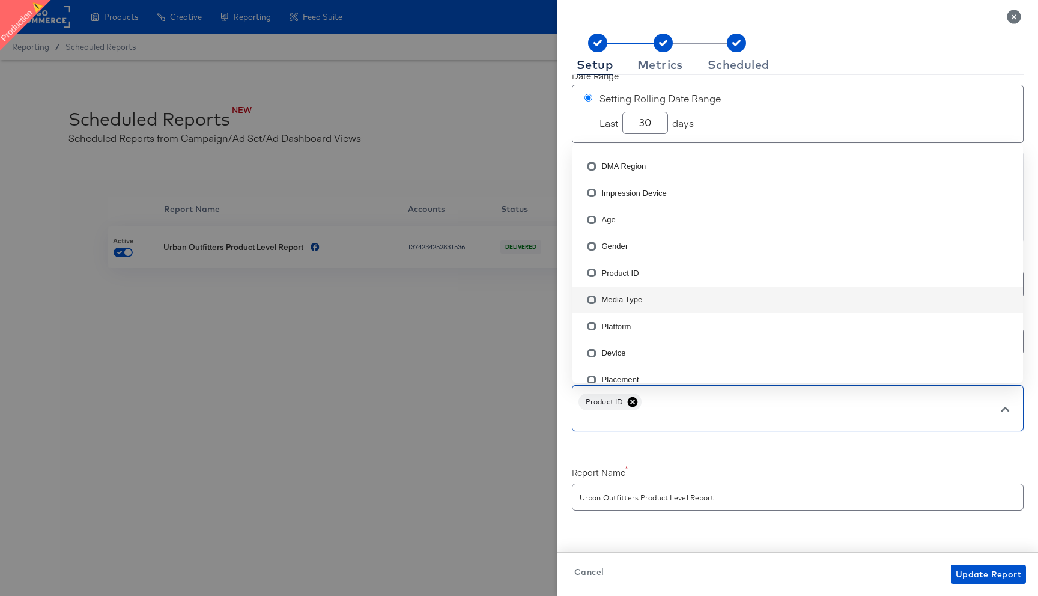
scroll to position [42, 0]
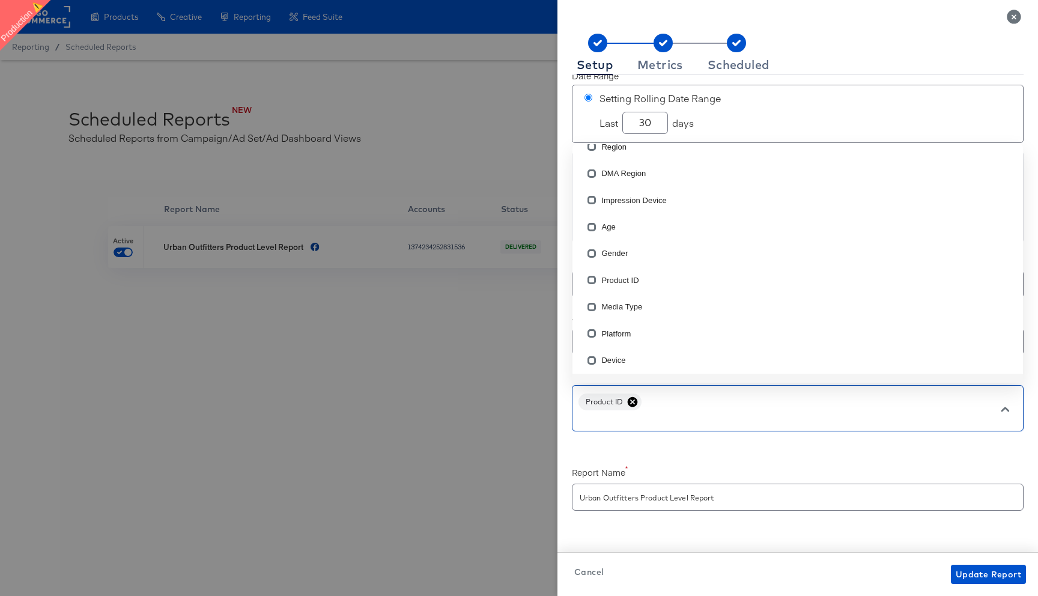
click at [674, 415] on input "text" at bounding box center [780, 418] width 407 height 14
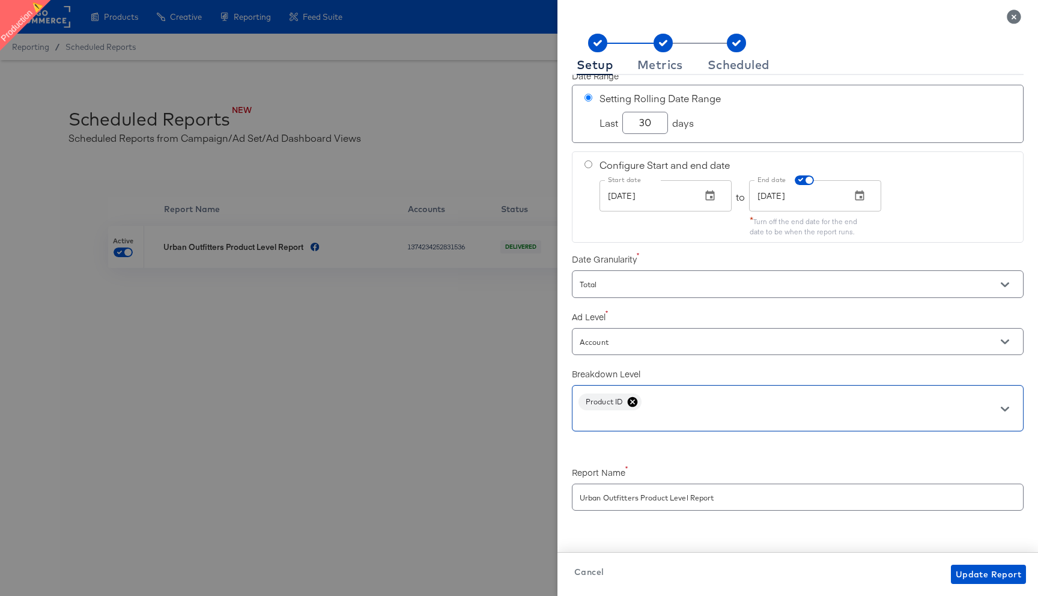
click at [628, 495] on input "Urban Outfitters Product Level Report" at bounding box center [797, 492] width 450 height 26
checkbox input "true"
click at [667, 73] on button "Metrics" at bounding box center [659, 65] width 55 height 20
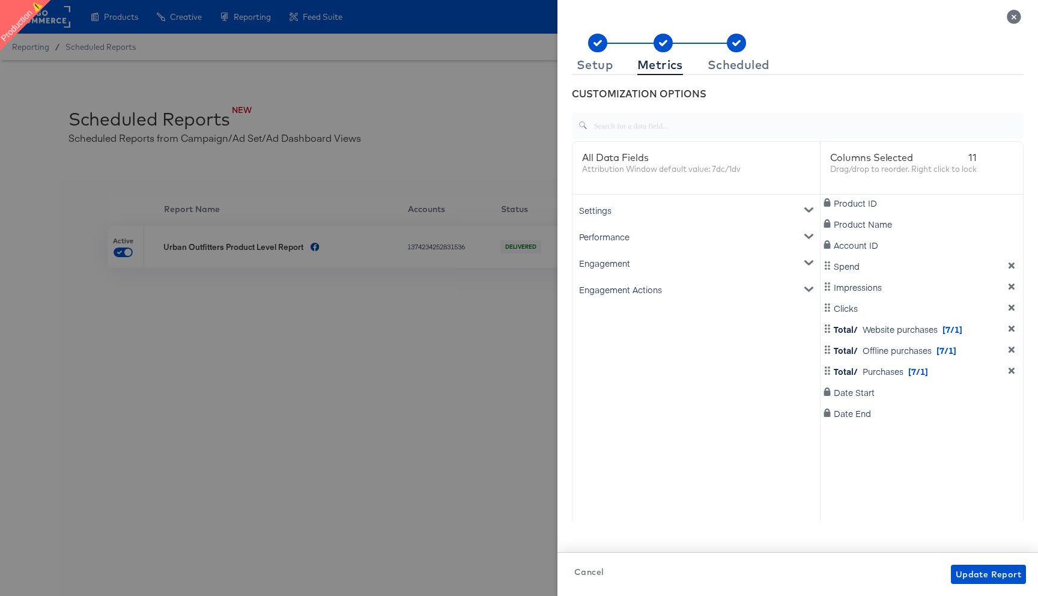
click at [1013, 16] on icon "Close" at bounding box center [1014, 17] width 14 height 14
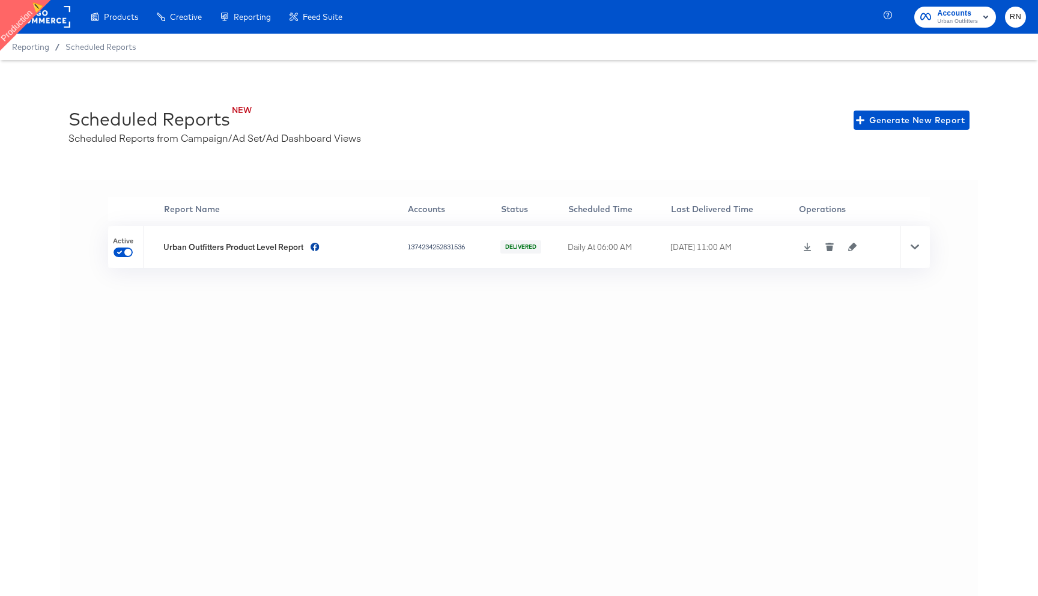
click at [808, 249] on icon at bounding box center [808, 247] width 8 height 8
